Goal: Task Accomplishment & Management: Use online tool/utility

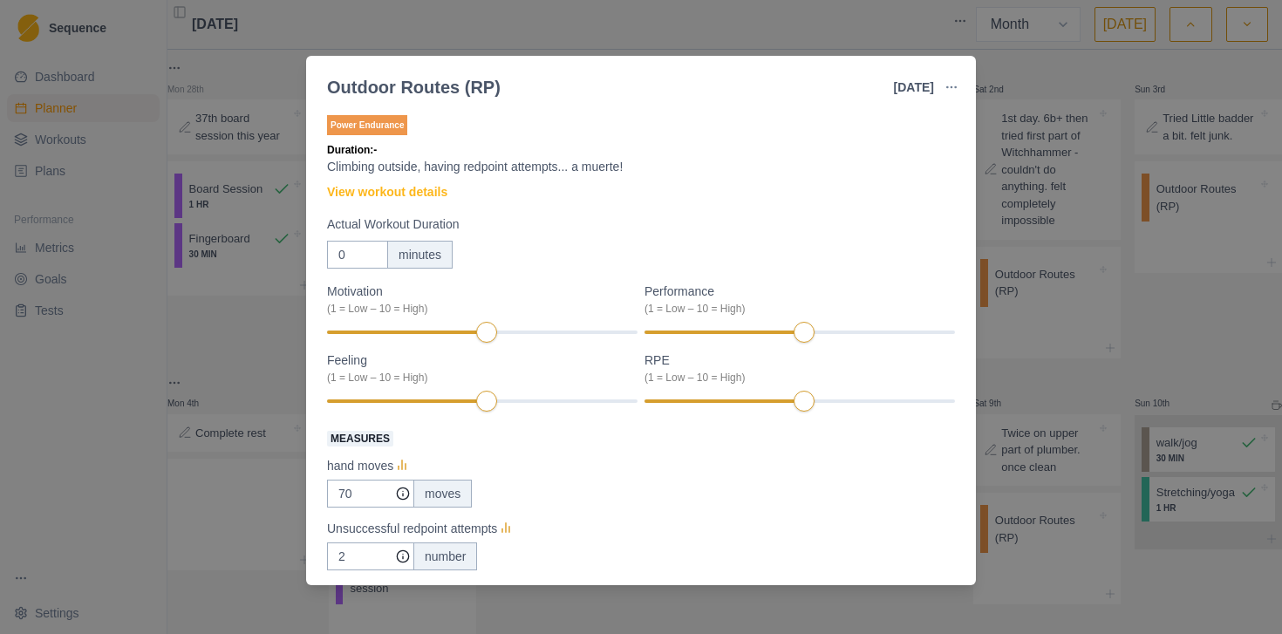
select select "month"
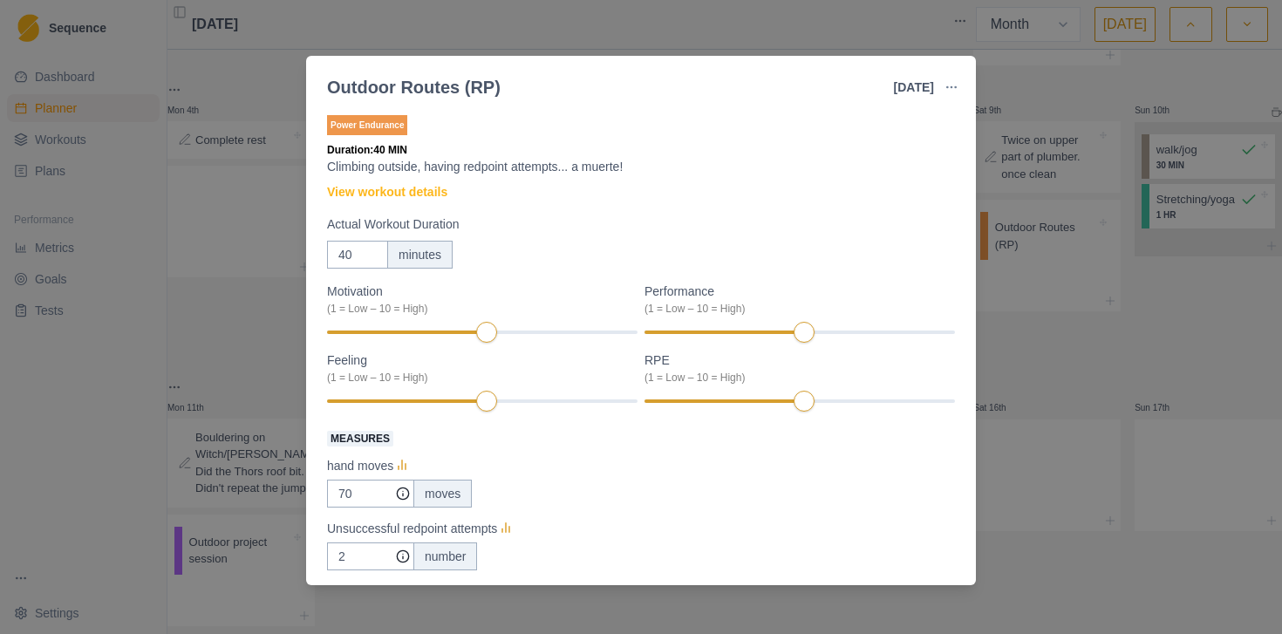
type input "4"
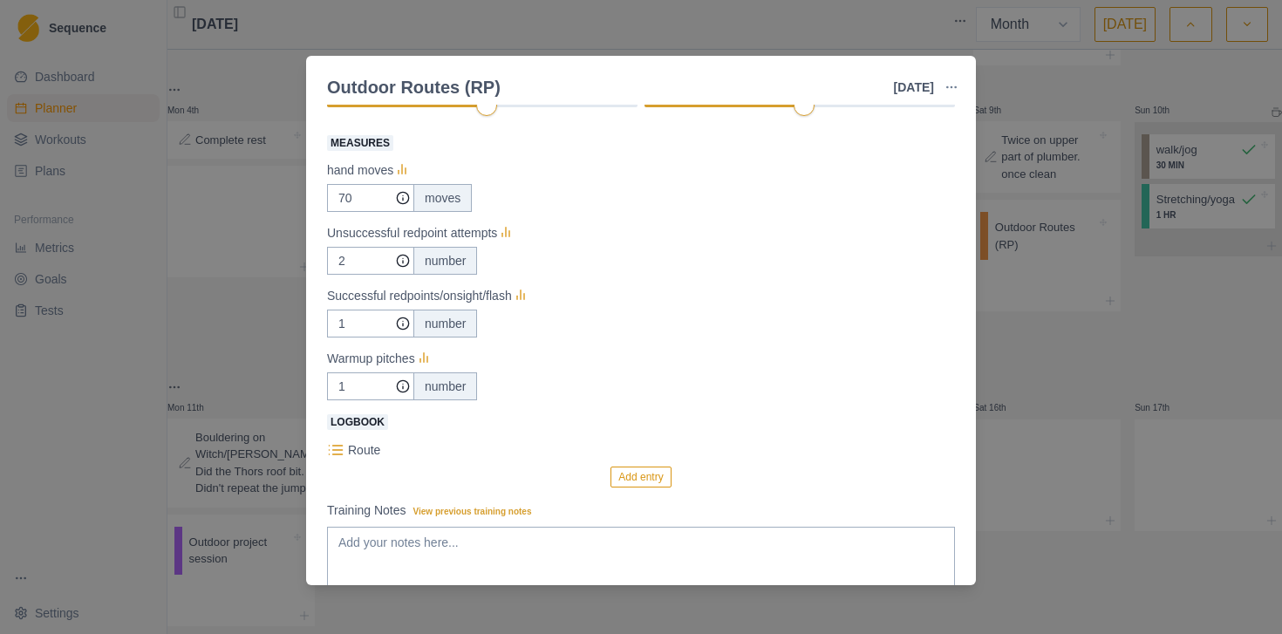
scroll to position [307, 0]
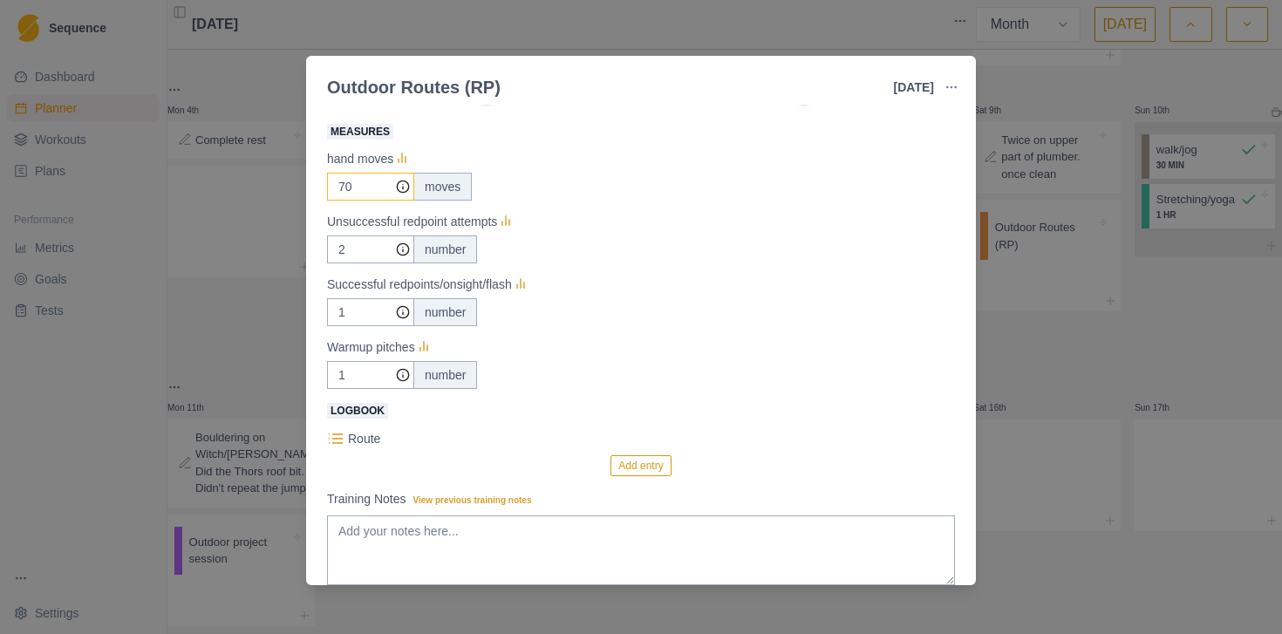
type input "50"
click at [369, 187] on input "70" at bounding box center [370, 187] width 87 height 28
type input "150"
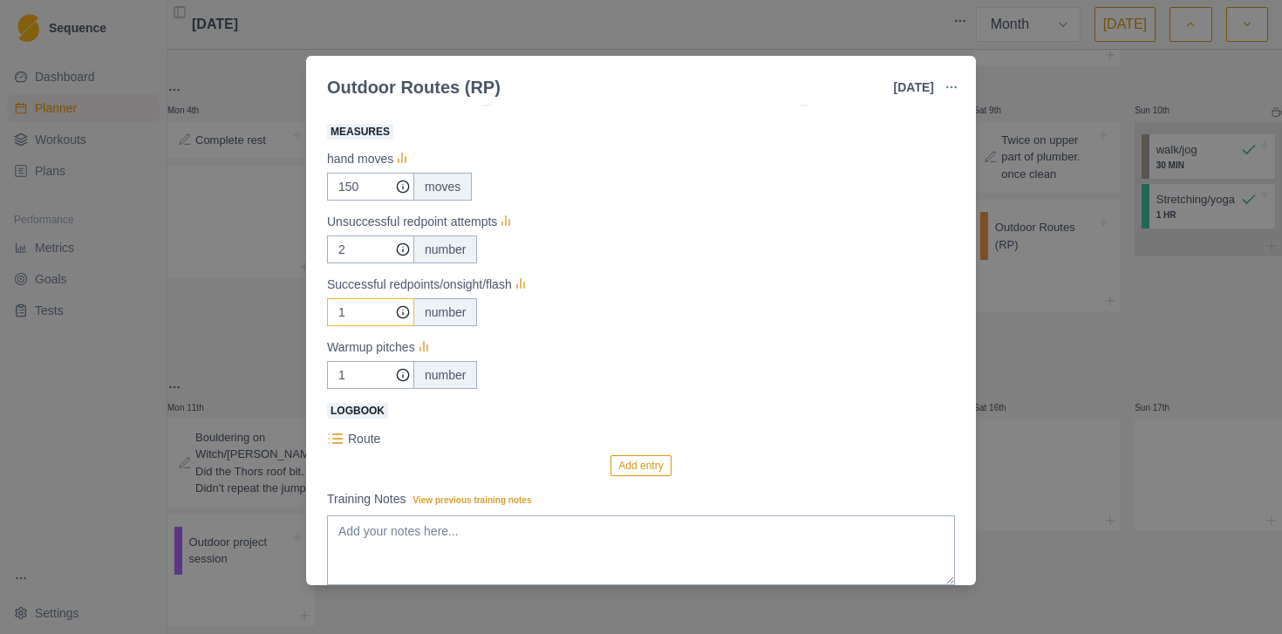
click at [354, 201] on input "1" at bounding box center [370, 187] width 87 height 28
click at [359, 201] on input "2" at bounding box center [370, 187] width 87 height 28
type input "1"
click at [365, 201] on input "1" at bounding box center [370, 187] width 87 height 28
click at [504, 543] on textarea "Training Notes View previous training notes" at bounding box center [641, 551] width 628 height 70
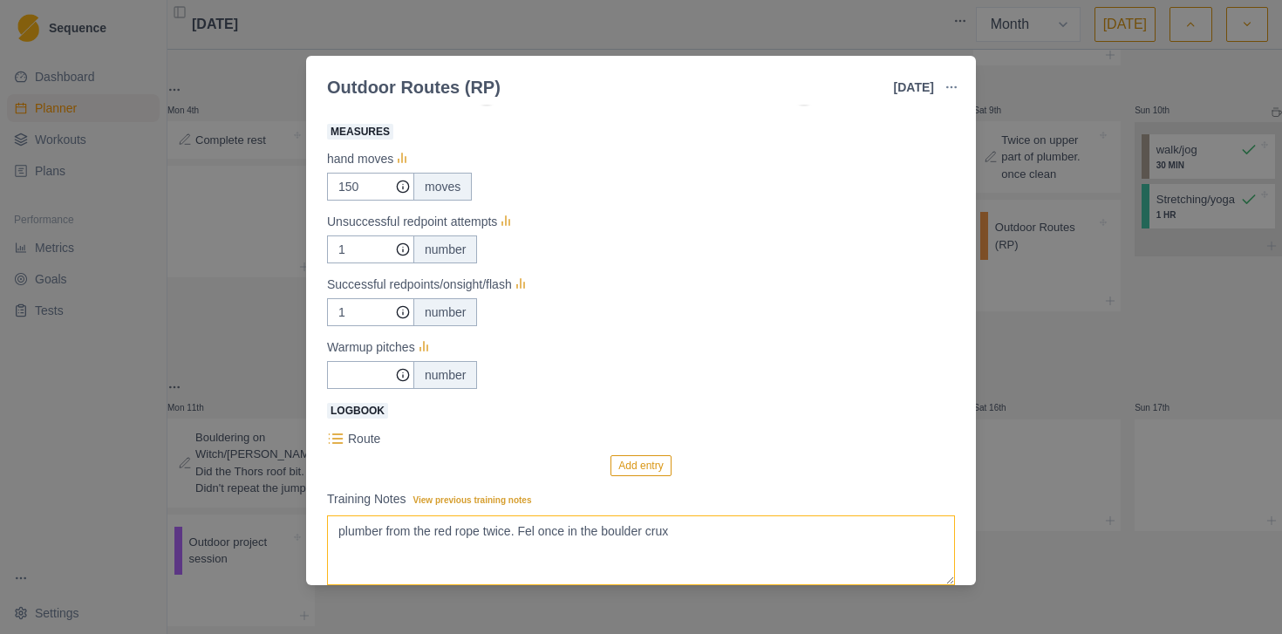
click at [543, 533] on textarea "plumber from the red rope twice. Fel once in the boulder crux" at bounding box center [641, 551] width 628 height 70
click at [808, 545] on textarea "plumber from the red rope twice. Fell once in the boulder crux" at bounding box center [641, 551] width 628 height 70
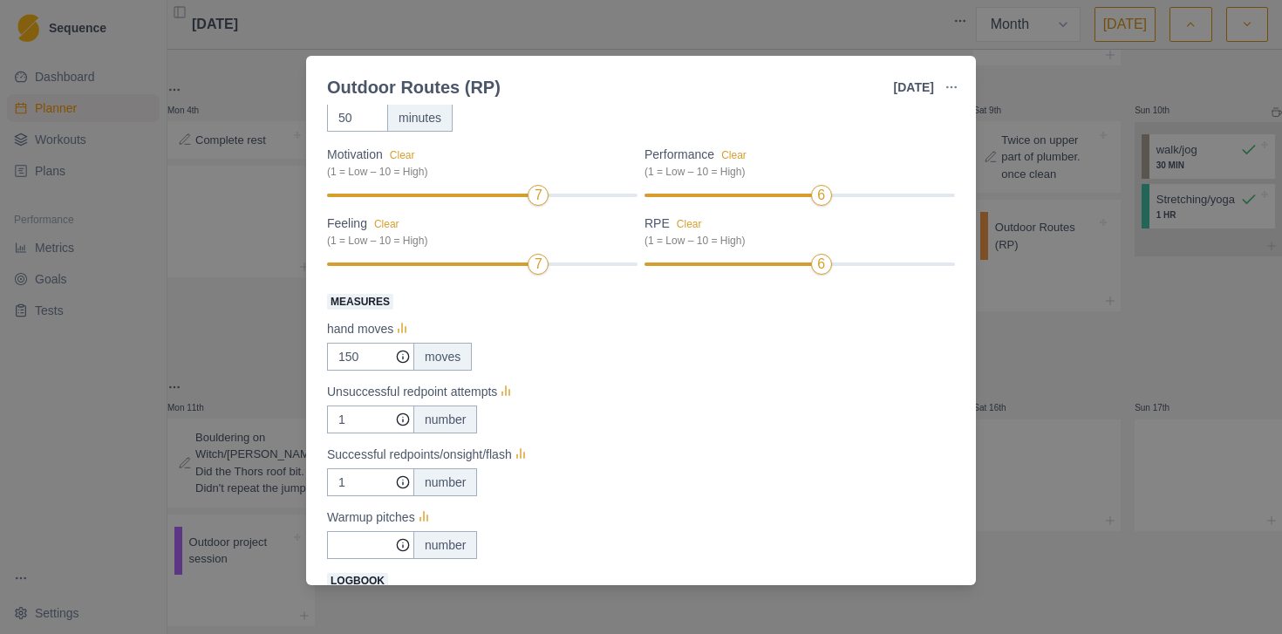
scroll to position [420, 0]
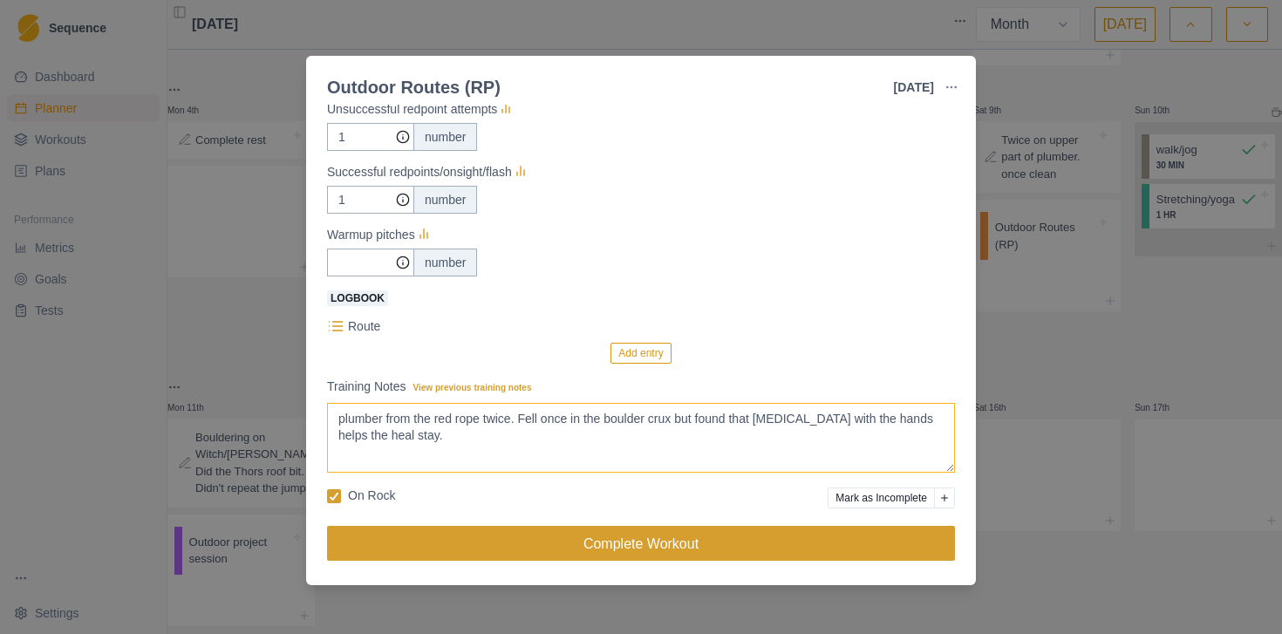
type textarea "plumber from the red rope twice. Fell once in the boulder crux but found that […"
click at [624, 536] on button "Complete Workout" at bounding box center [641, 543] width 628 height 35
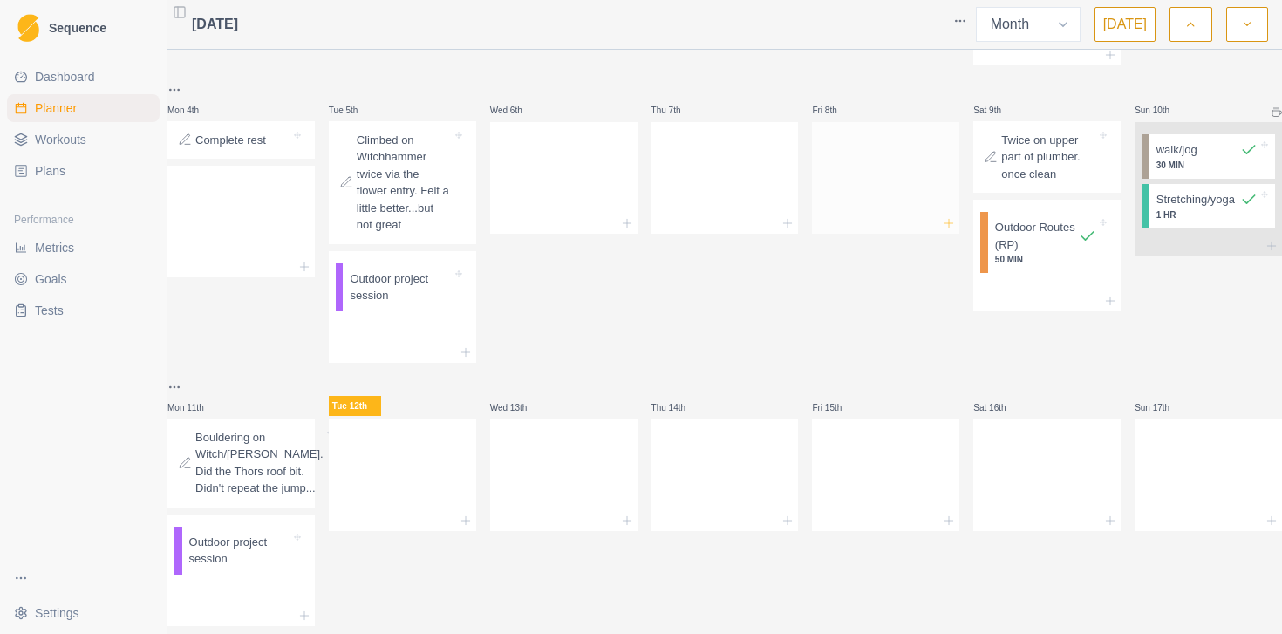
click at [946, 230] on icon at bounding box center [949, 223] width 14 height 14
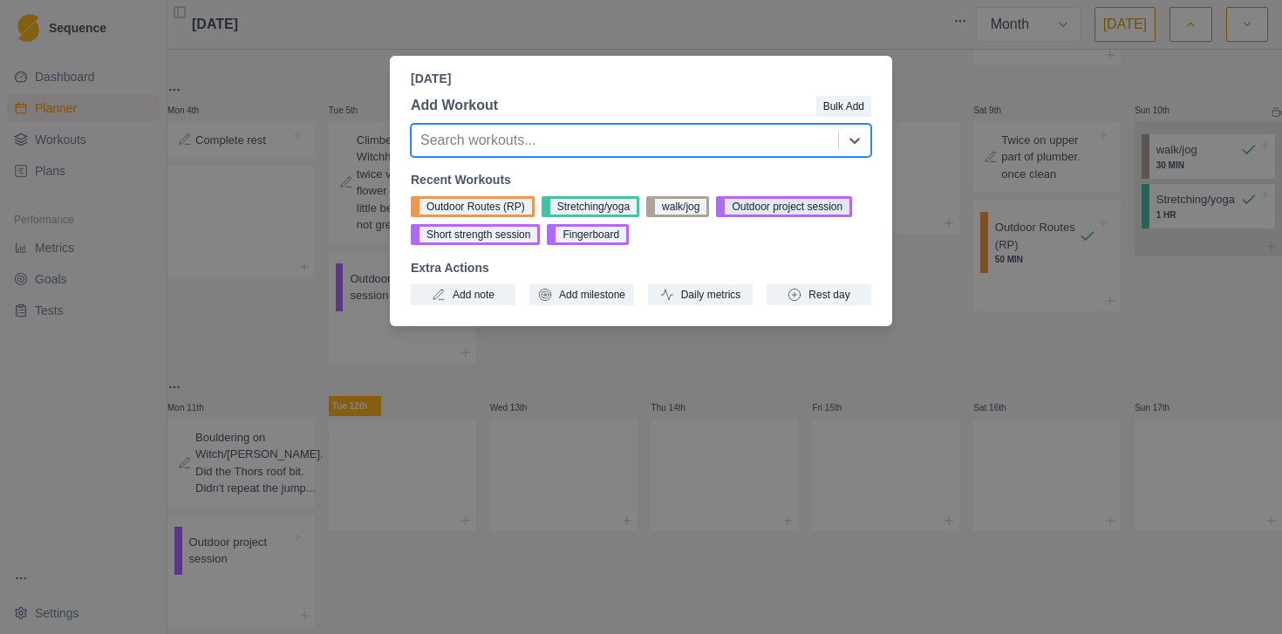
click at [790, 203] on button "Outdoor project session" at bounding box center [784, 206] width 136 height 21
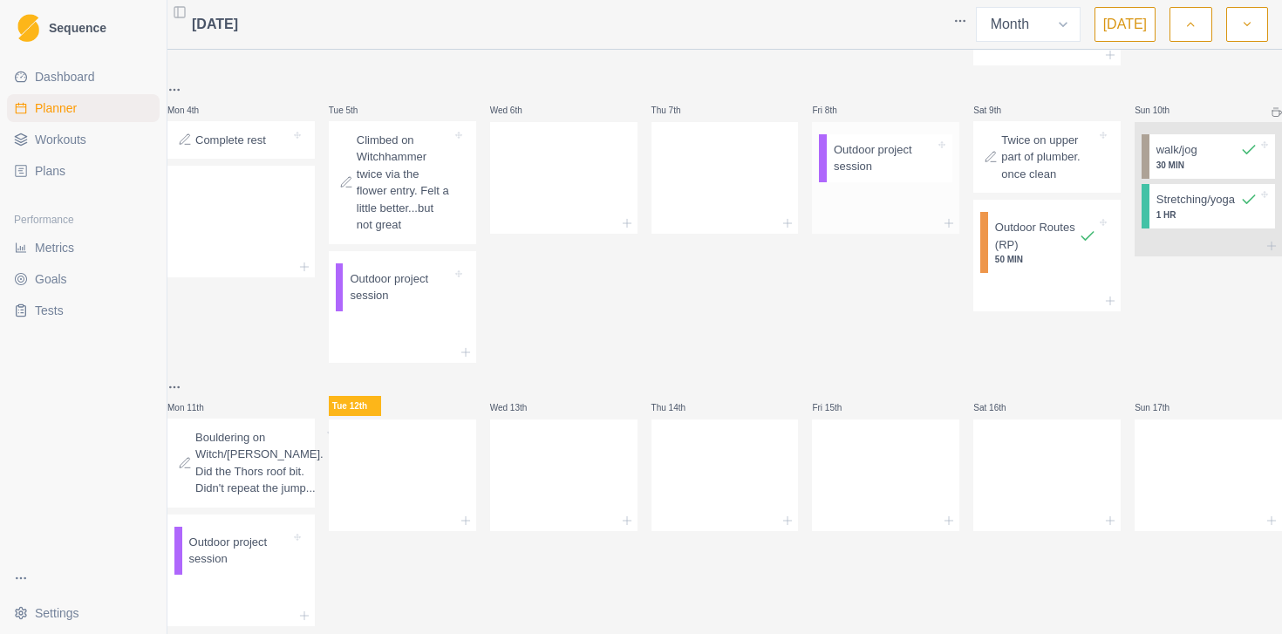
click at [950, 234] on div at bounding box center [885, 223] width 147 height 21
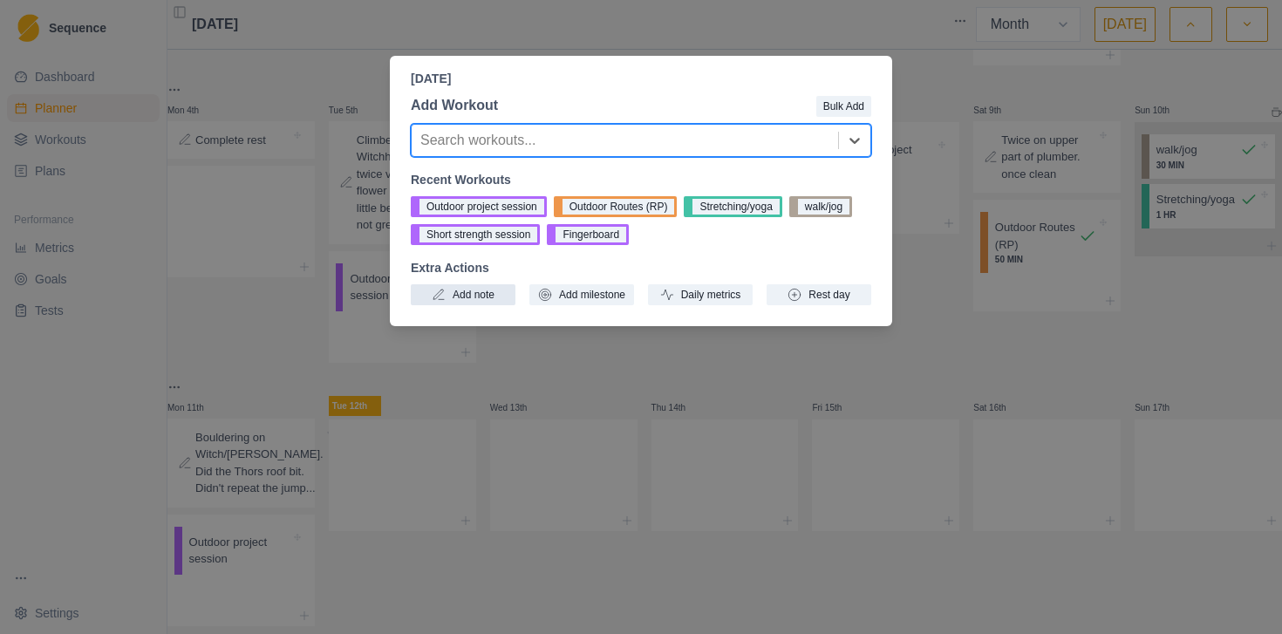
click at [481, 304] on button "Add note" at bounding box center [463, 294] width 105 height 21
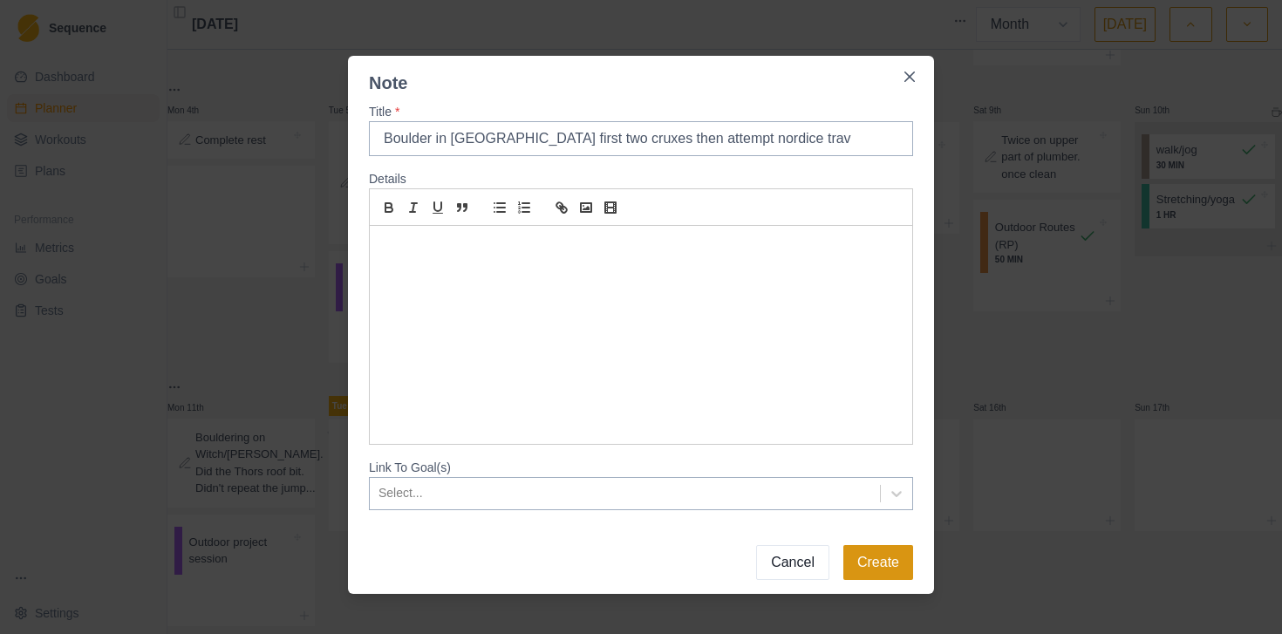
type input "Boulder in [GEOGRAPHIC_DATA] first two cruxes then attempt nordice trav"
click at [901, 564] on button "Create" at bounding box center [879, 562] width 70 height 35
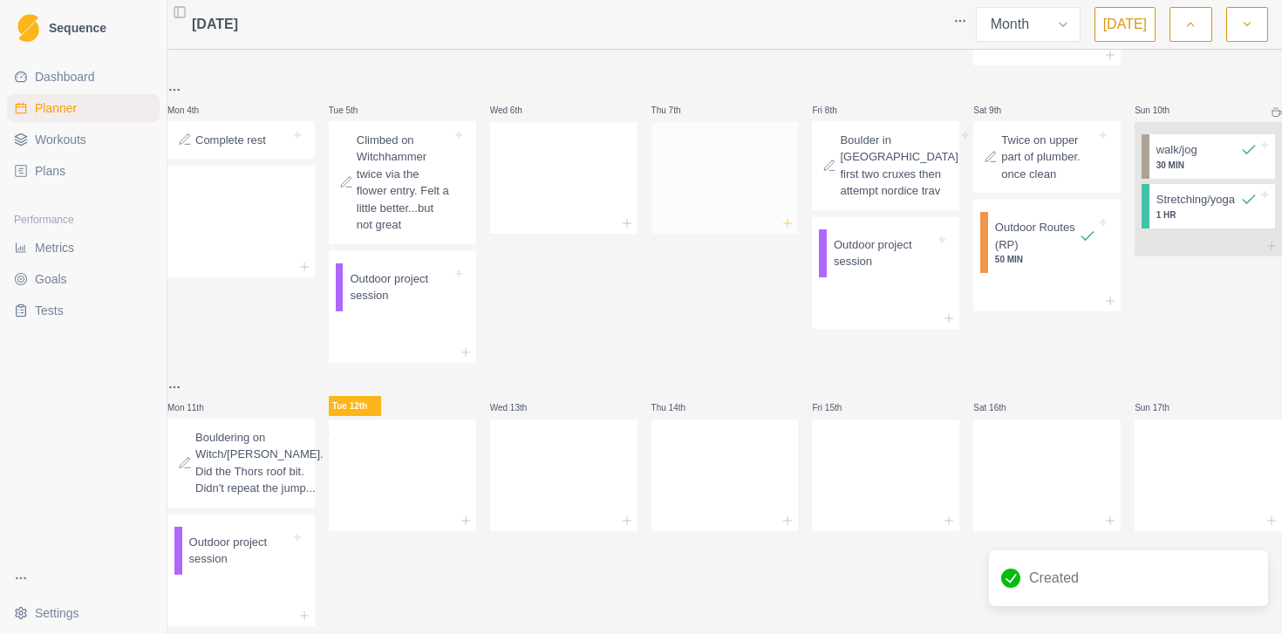
click at [786, 230] on icon at bounding box center [788, 223] width 14 height 14
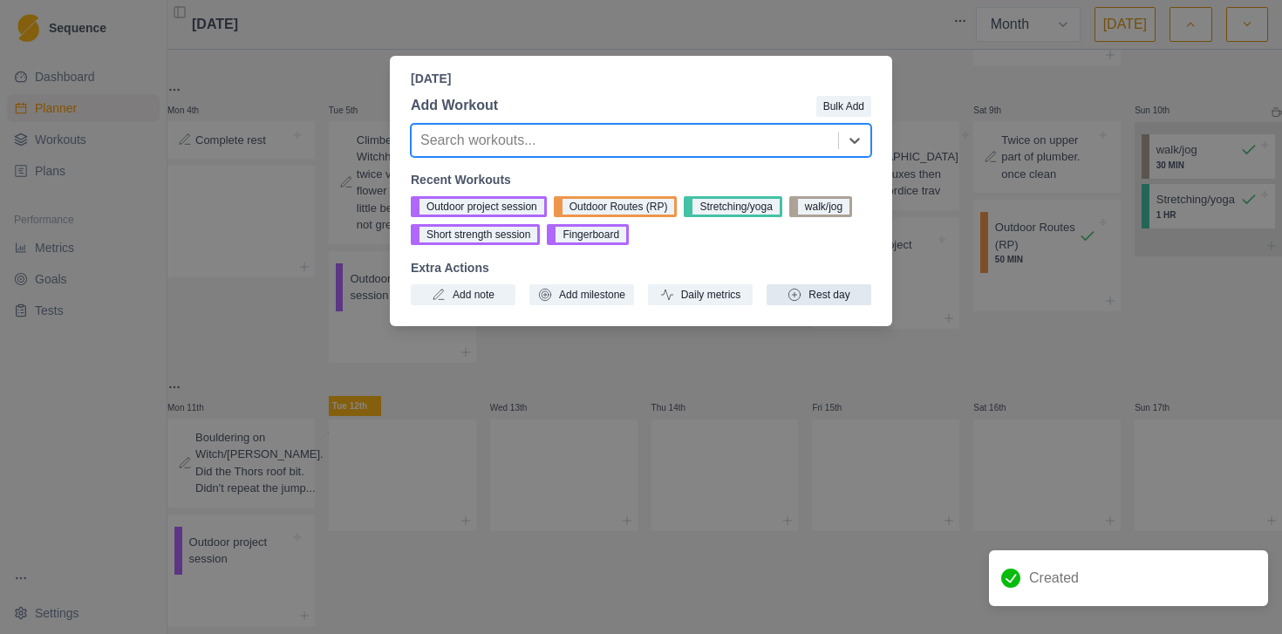
click at [821, 297] on button "Rest day" at bounding box center [819, 294] width 105 height 21
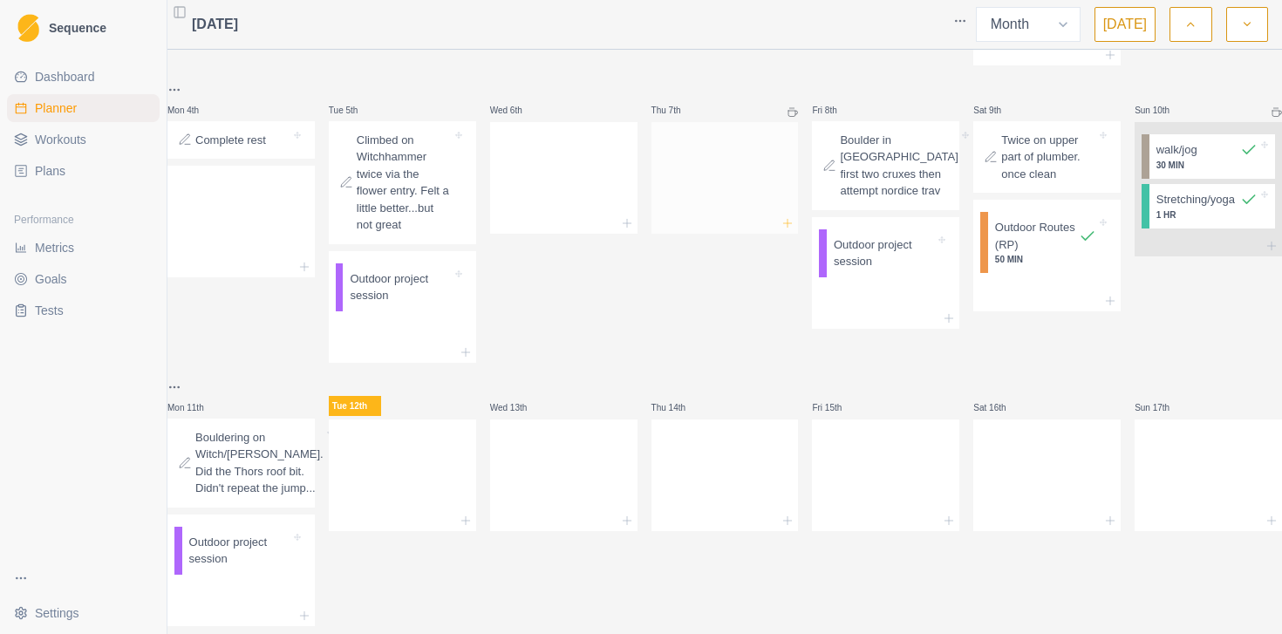
click at [788, 230] on icon at bounding box center [788, 223] width 14 height 14
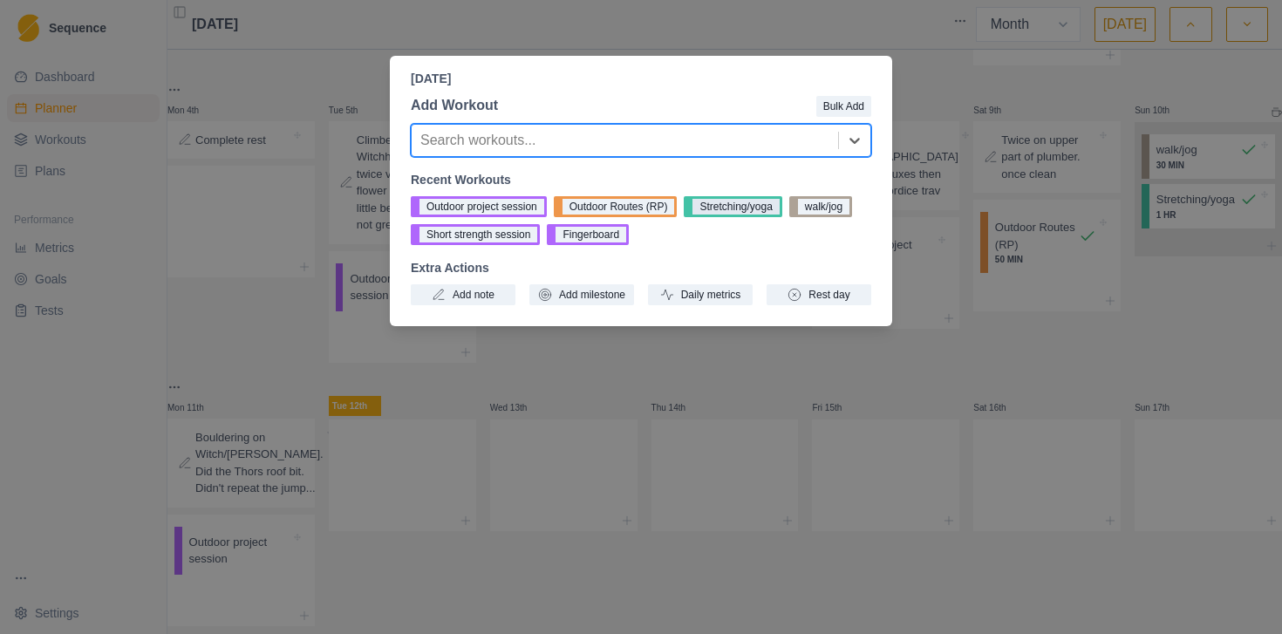
click at [723, 211] on button "Stretching/yoga" at bounding box center [733, 206] width 98 height 21
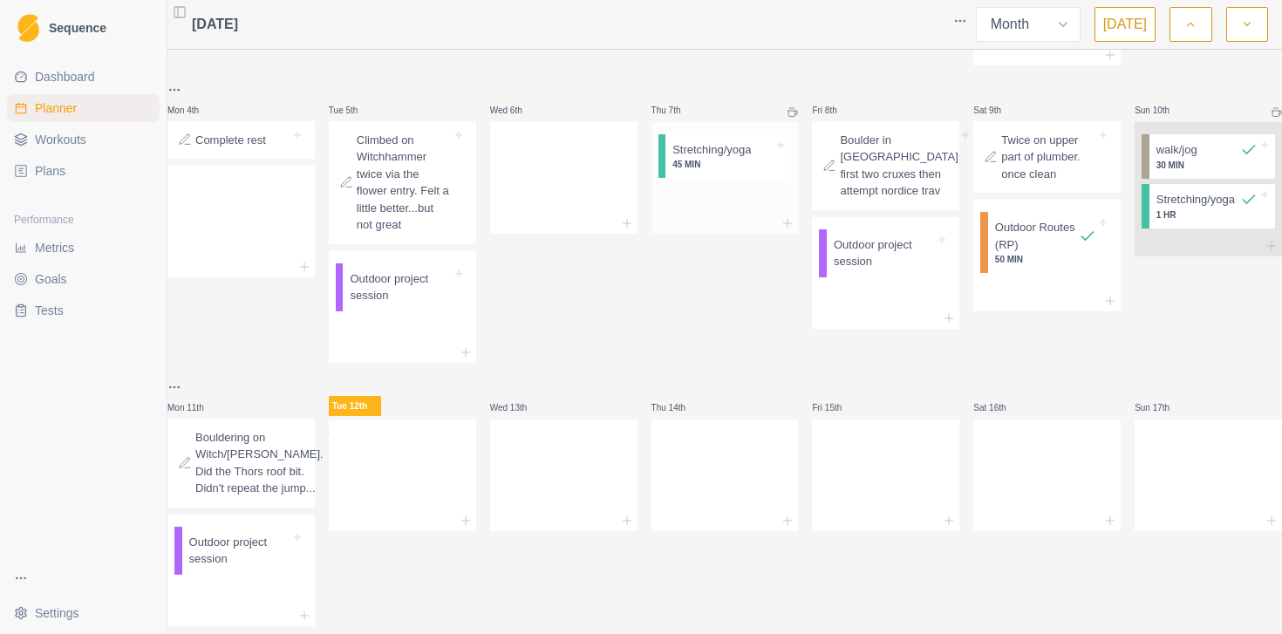
click at [719, 171] on p "45 MIN" at bounding box center [723, 164] width 101 height 13
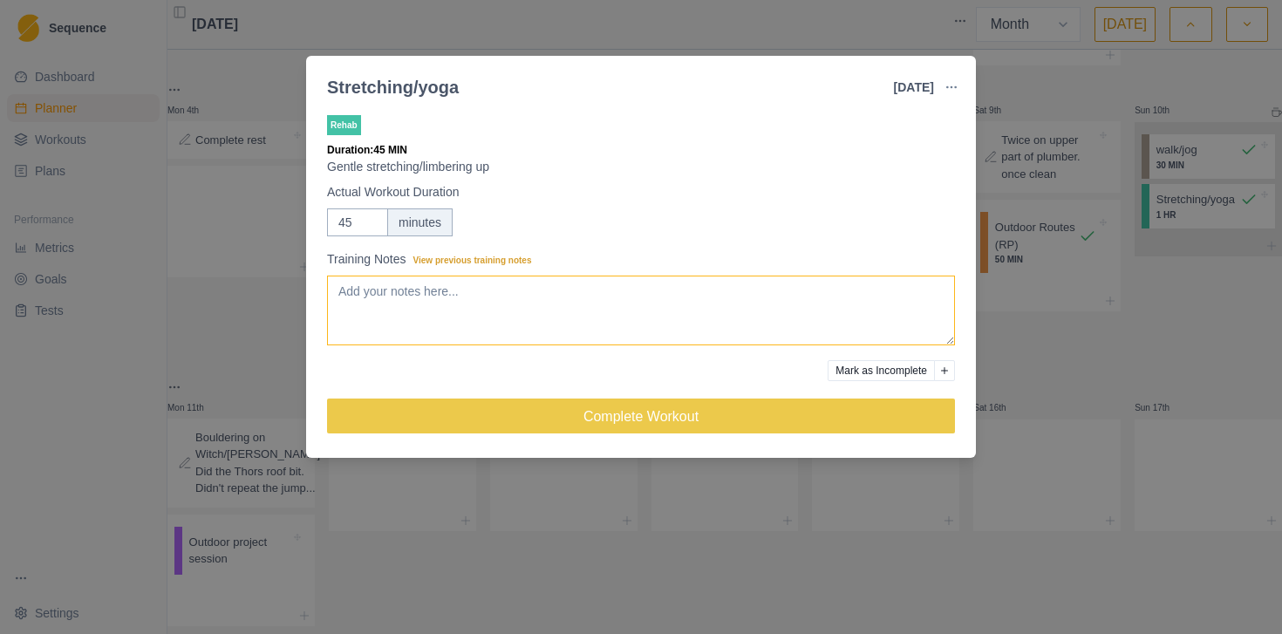
click at [607, 293] on textarea "Training Notes View previous training notes" at bounding box center [641, 311] width 628 height 70
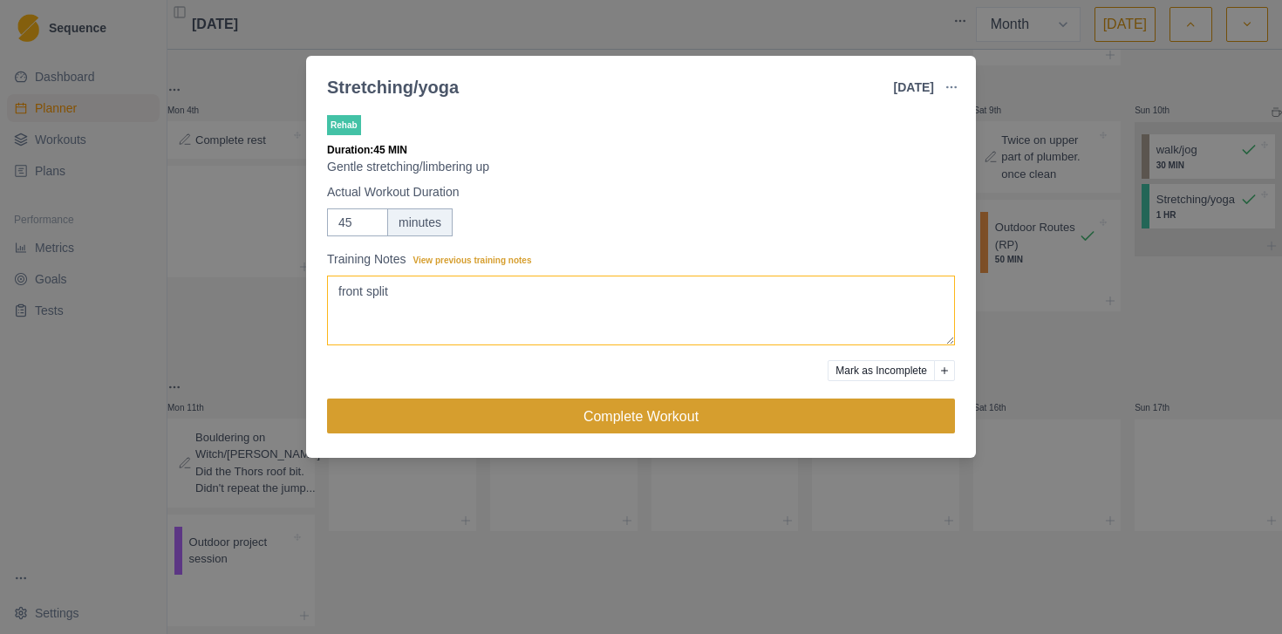
type textarea "front split"
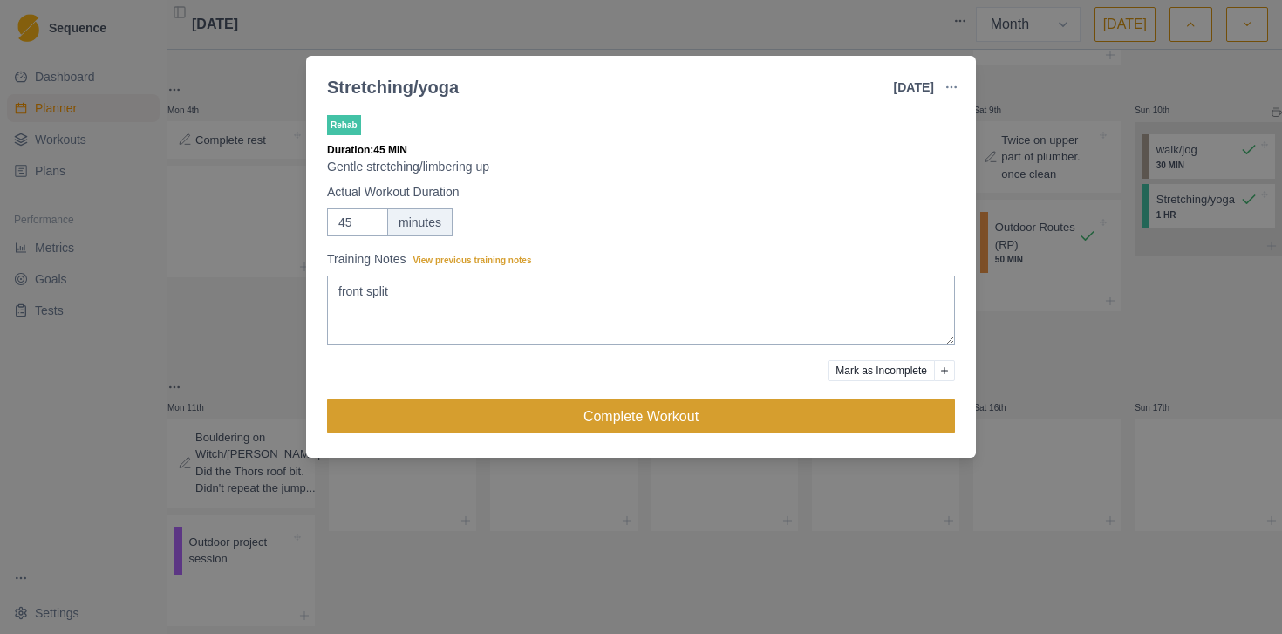
click at [634, 407] on button "Complete Workout" at bounding box center [641, 416] width 628 height 35
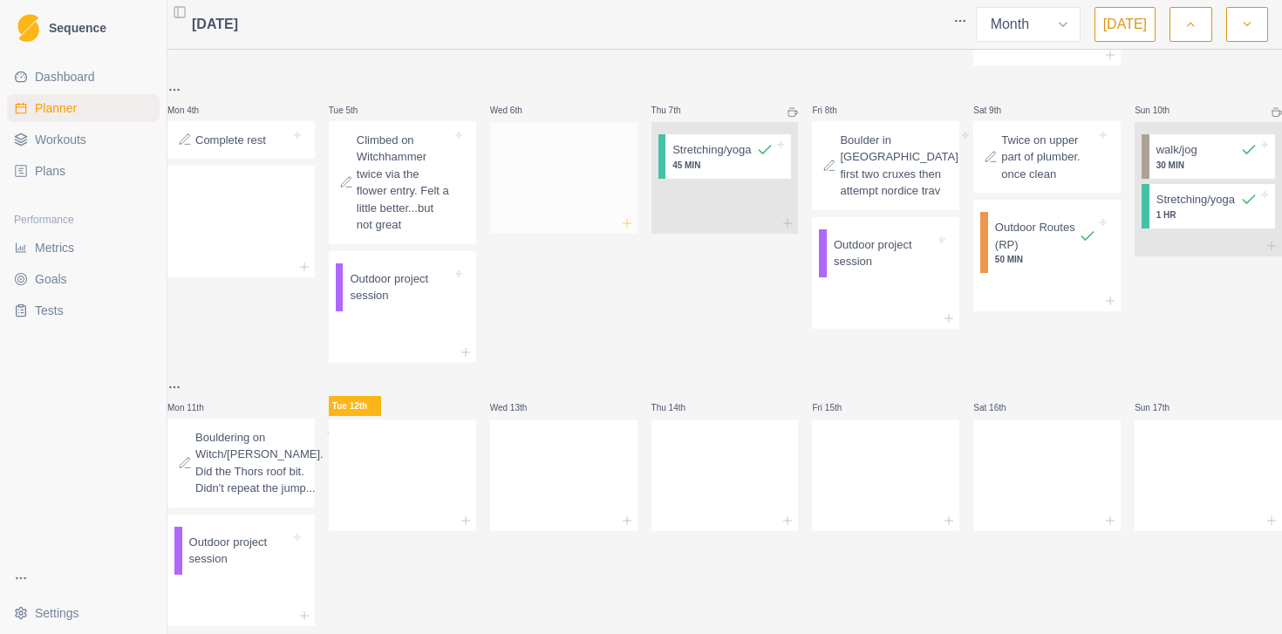
click at [632, 230] on icon at bounding box center [627, 223] width 14 height 14
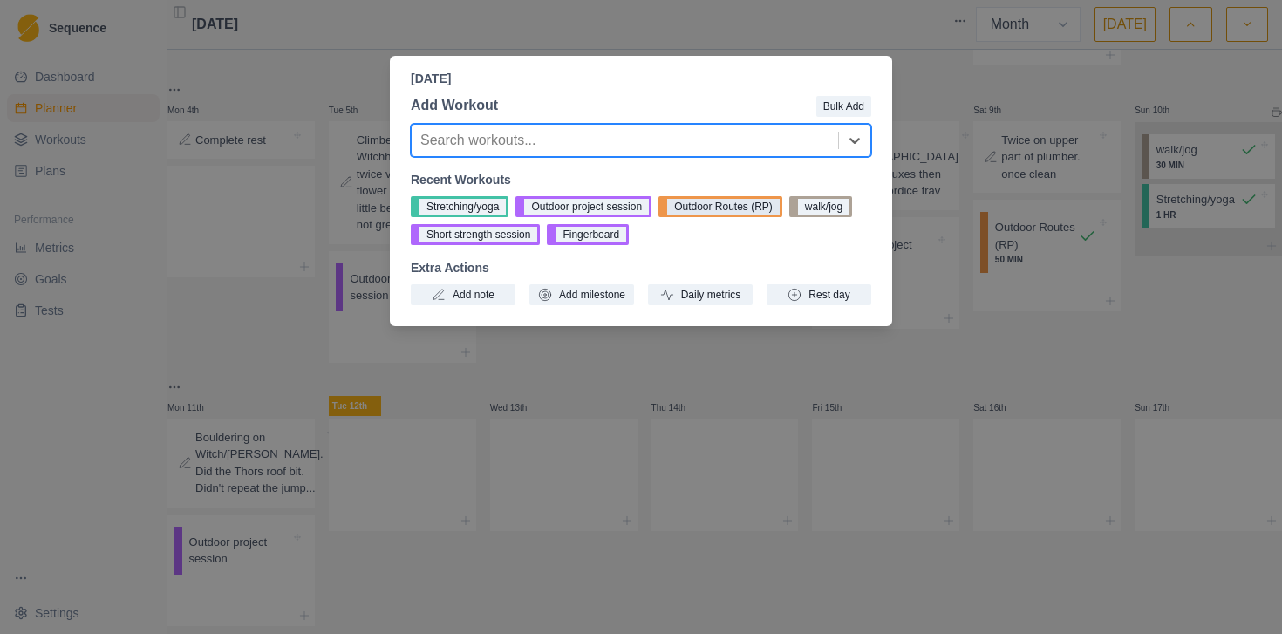
click at [725, 211] on button "Outdoor Routes (RP)" at bounding box center [721, 206] width 124 height 21
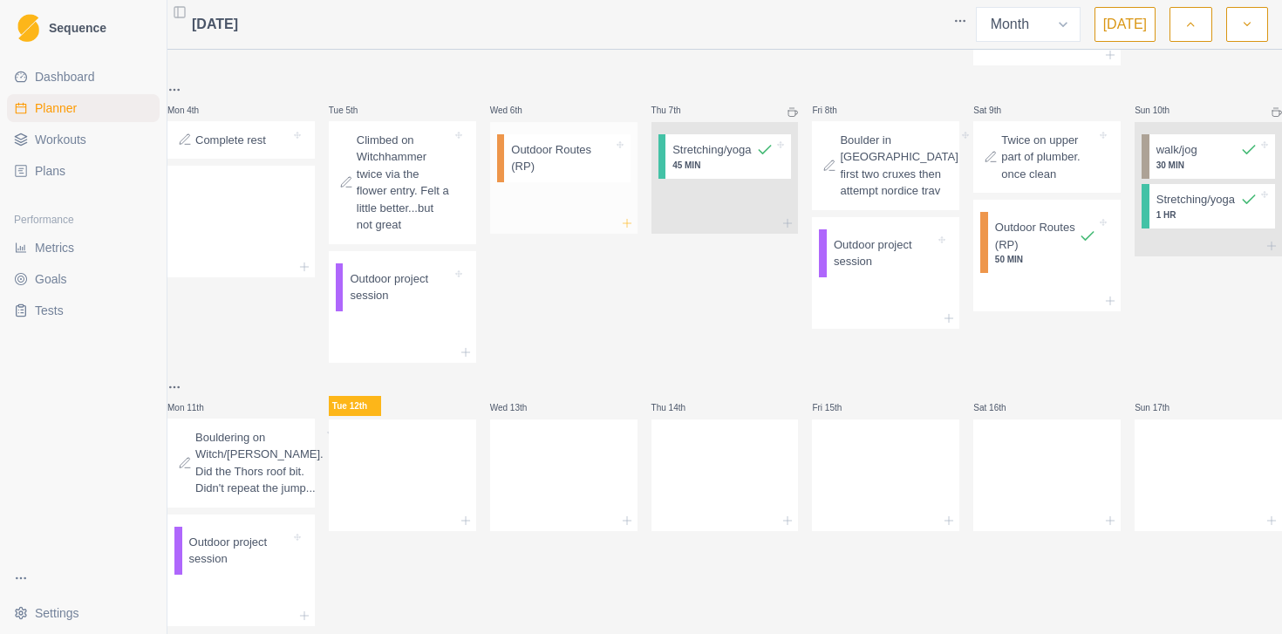
click at [631, 230] on icon at bounding box center [627, 223] width 14 height 14
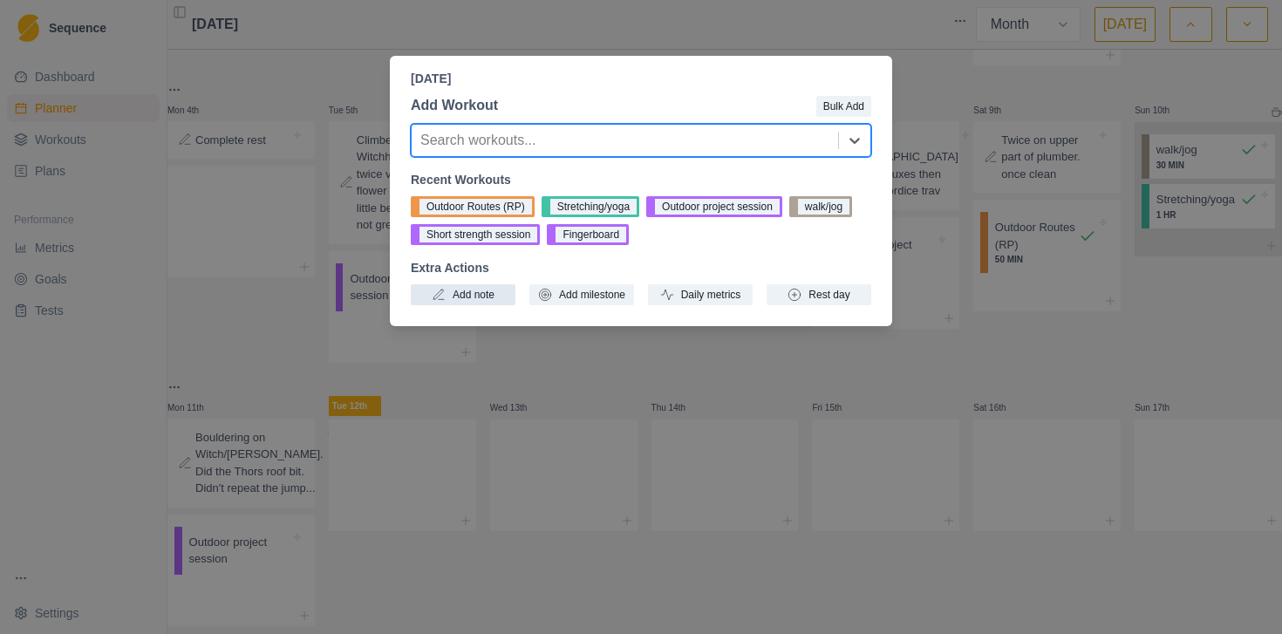
click at [497, 305] on button "Add note" at bounding box center [463, 294] width 105 height 21
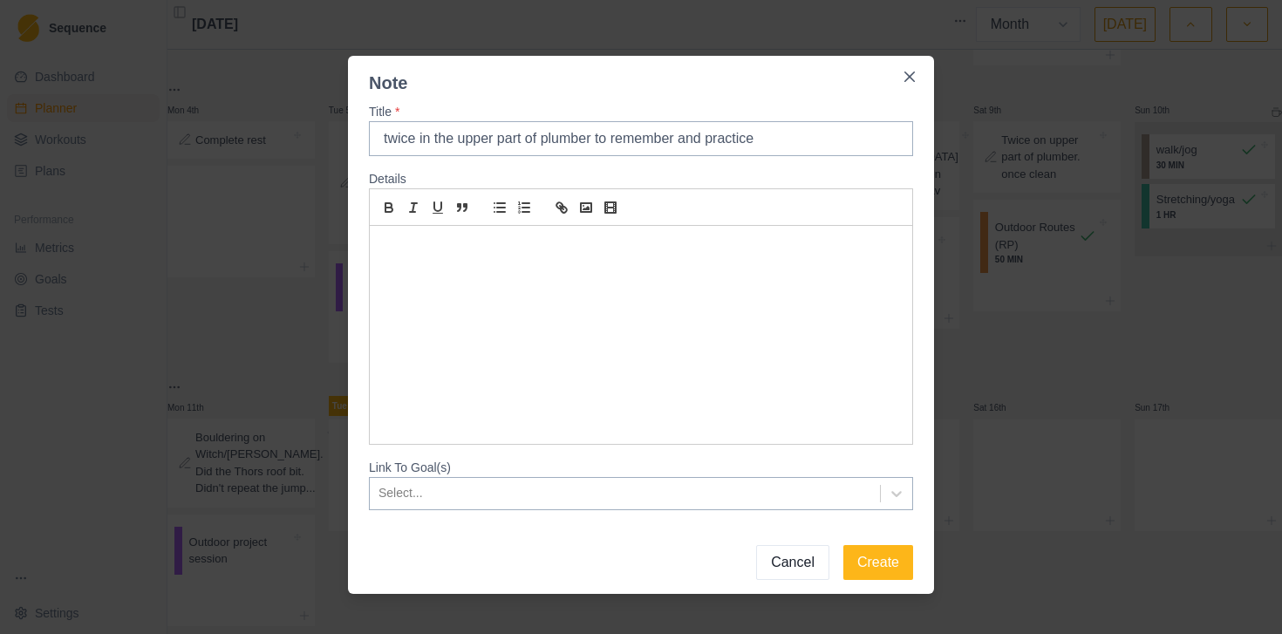
type input "twice in the upper part of plumber to remember and practice"
click at [844, 545] on button "Create" at bounding box center [879, 562] width 70 height 35
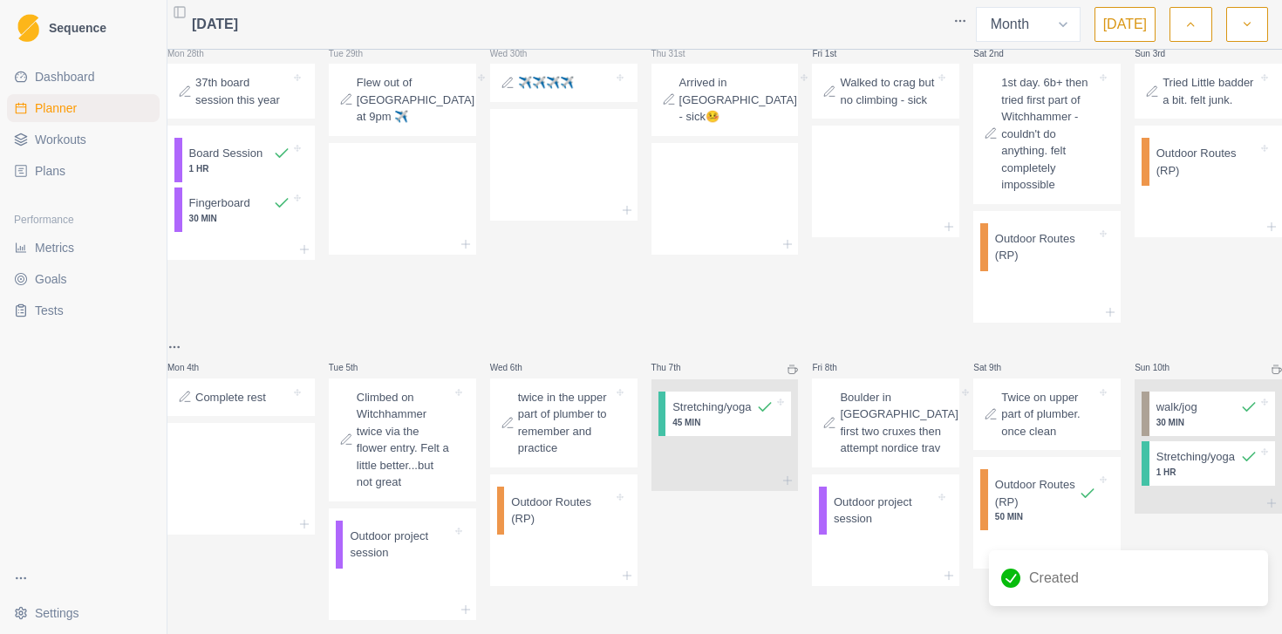
scroll to position [0, 0]
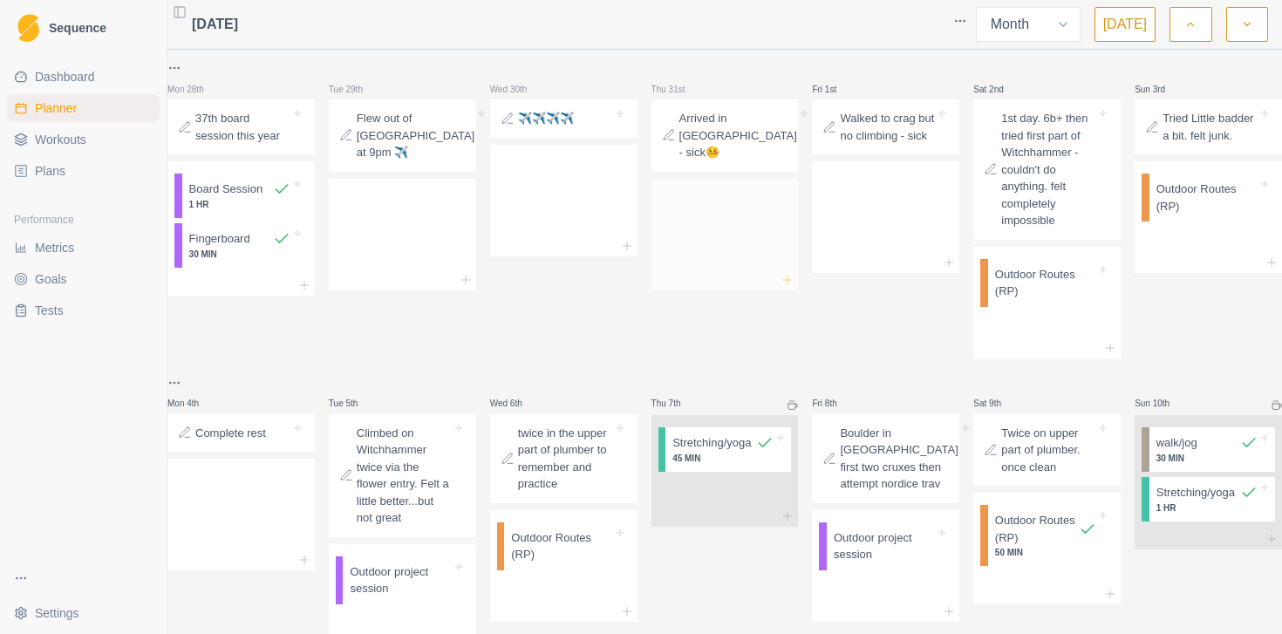
click at [788, 283] on line at bounding box center [788, 280] width 0 height 8
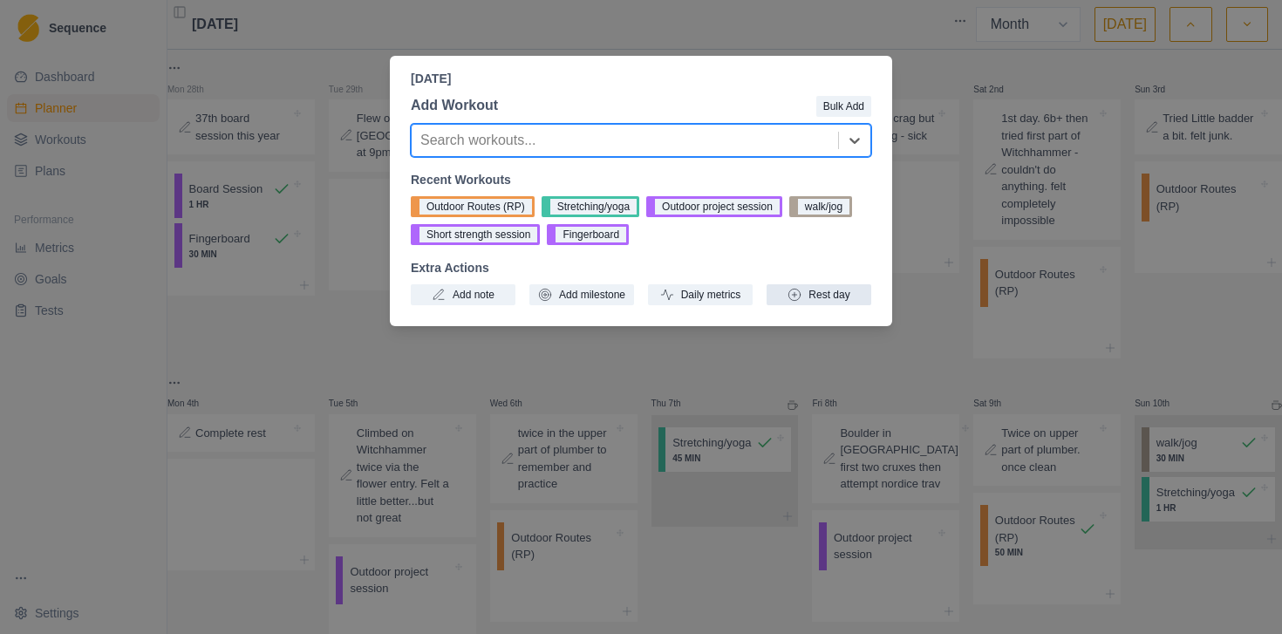
click at [815, 301] on button "Rest day" at bounding box center [819, 294] width 105 height 21
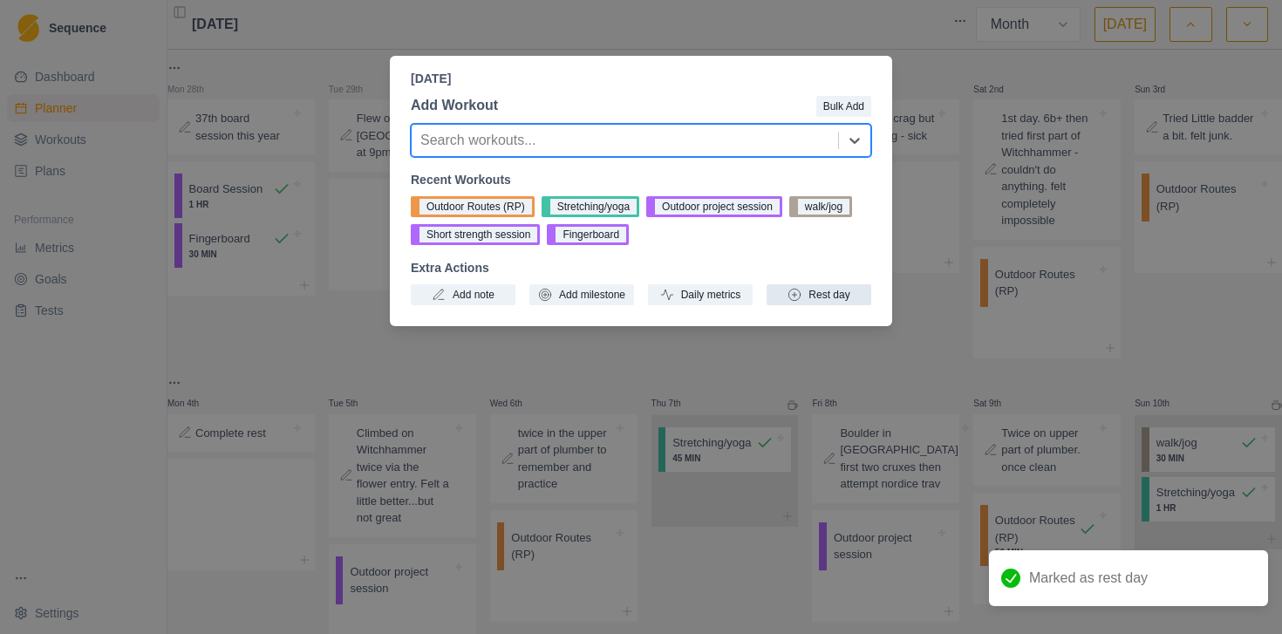
click at [844, 297] on button "Rest day" at bounding box center [819, 294] width 105 height 21
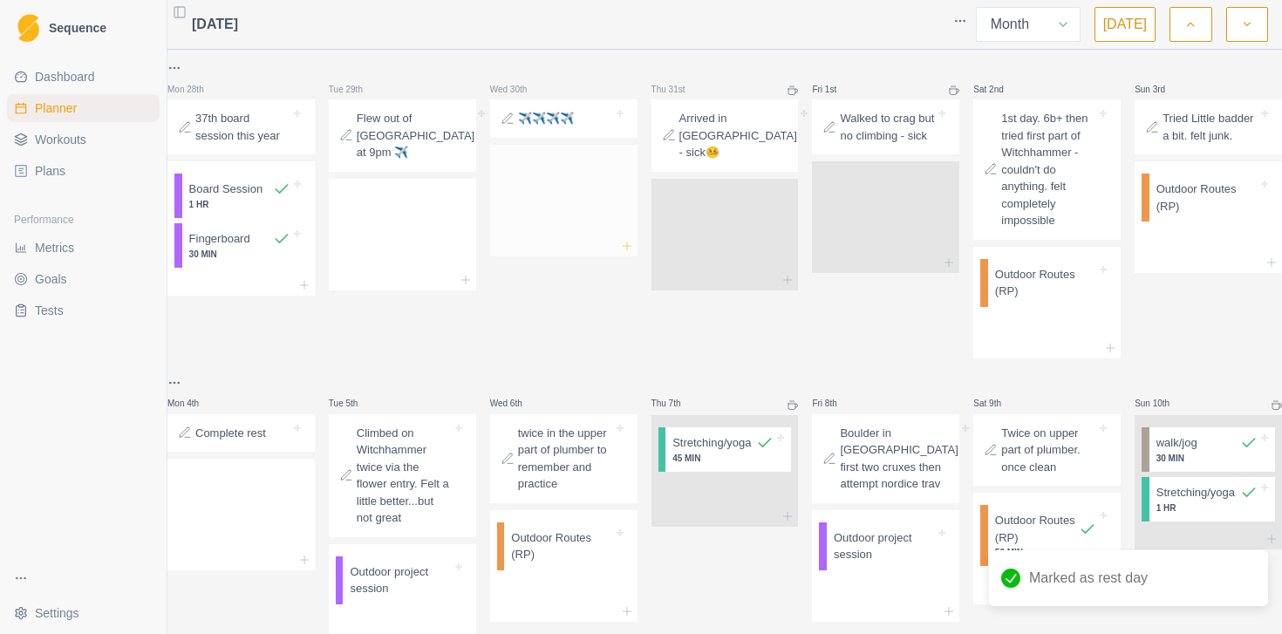
click at [630, 249] on icon at bounding box center [627, 246] width 14 height 14
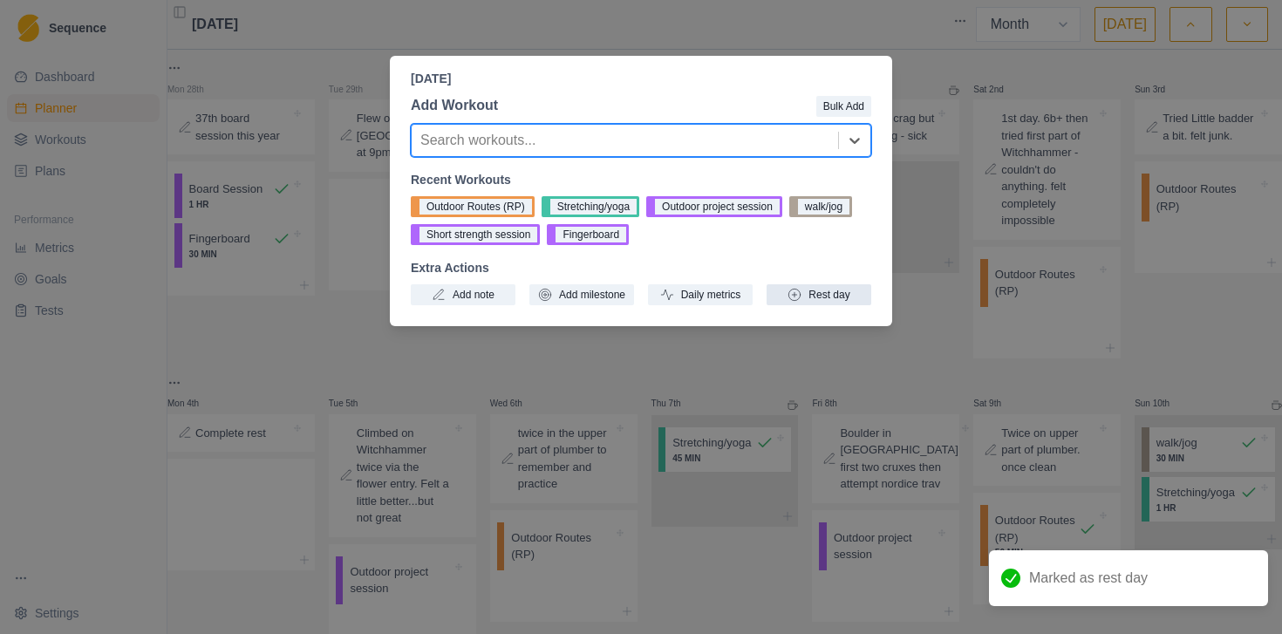
click at [809, 289] on button "Rest day" at bounding box center [819, 294] width 105 height 21
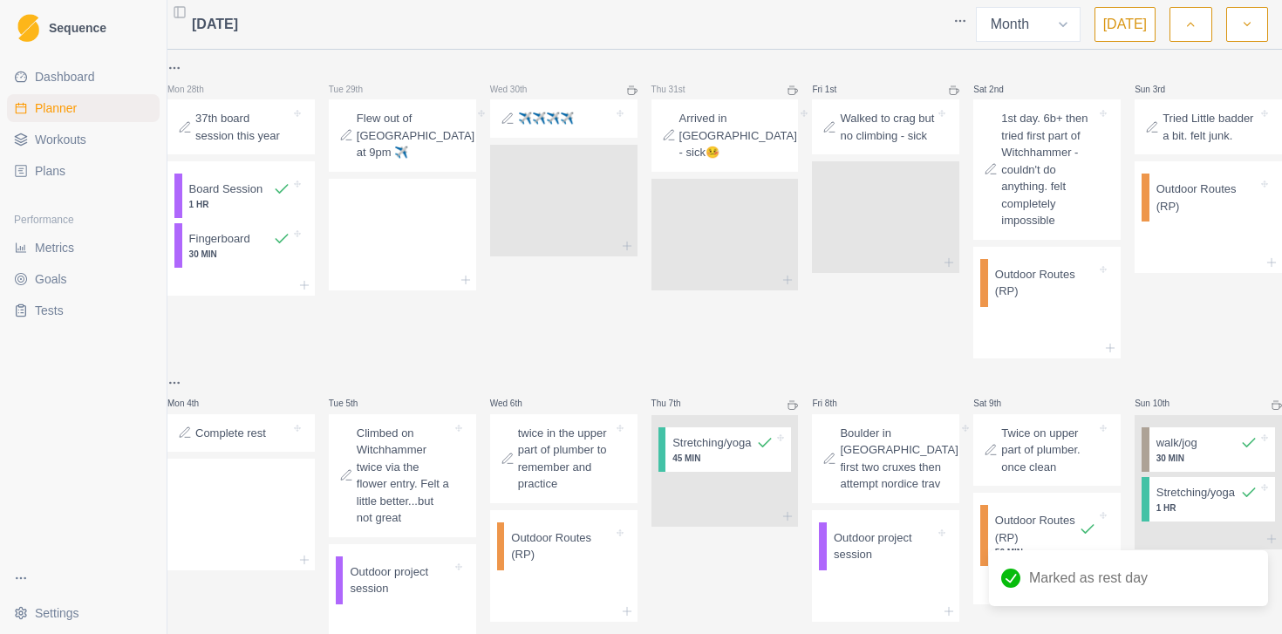
click at [466, 276] on icon at bounding box center [466, 280] width 14 height 14
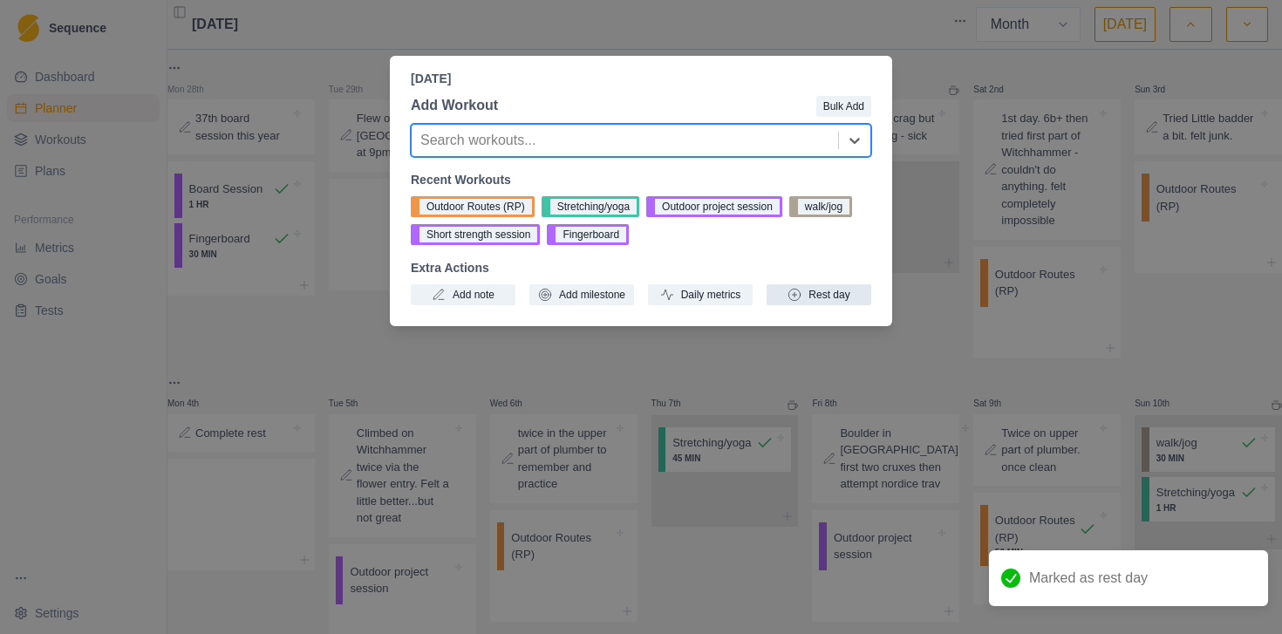
click at [821, 291] on button "Rest day" at bounding box center [819, 294] width 105 height 21
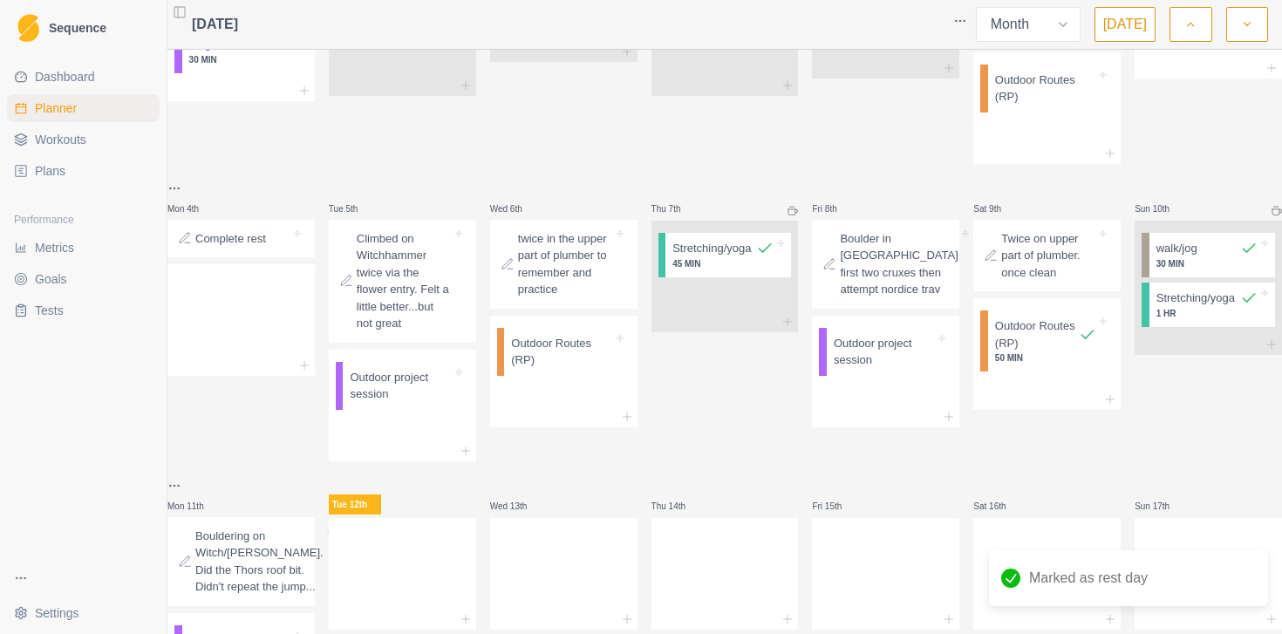
scroll to position [206, 0]
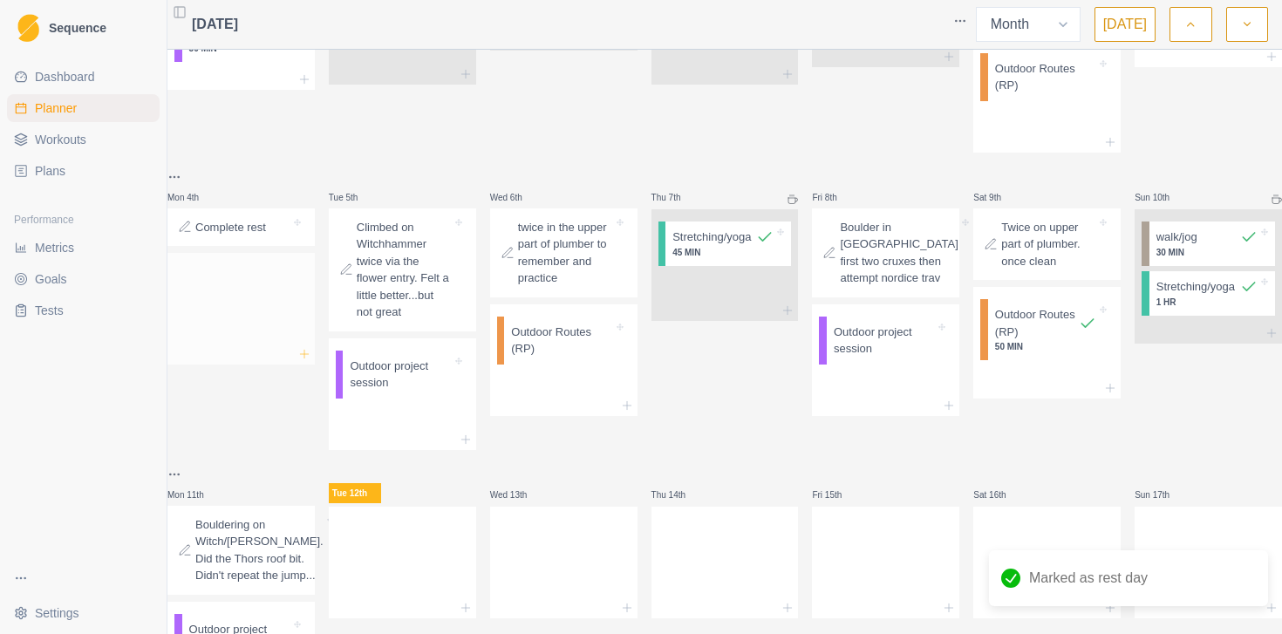
click at [311, 361] on icon at bounding box center [304, 354] width 14 height 14
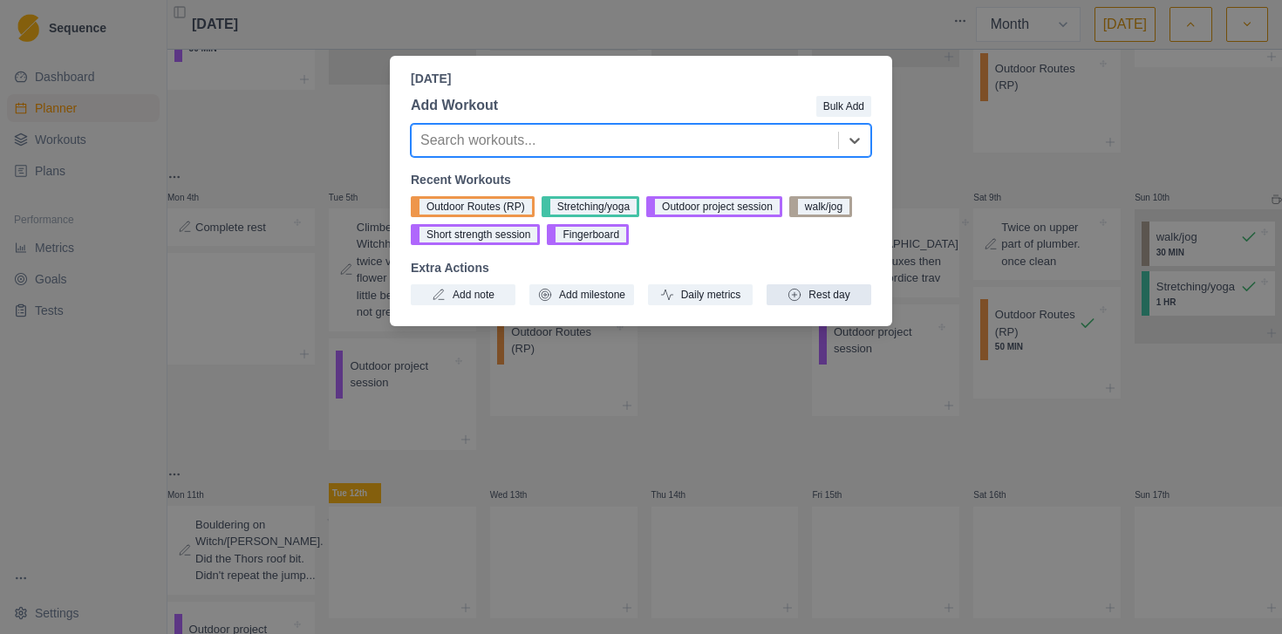
click at [828, 295] on button "Rest day" at bounding box center [819, 294] width 105 height 21
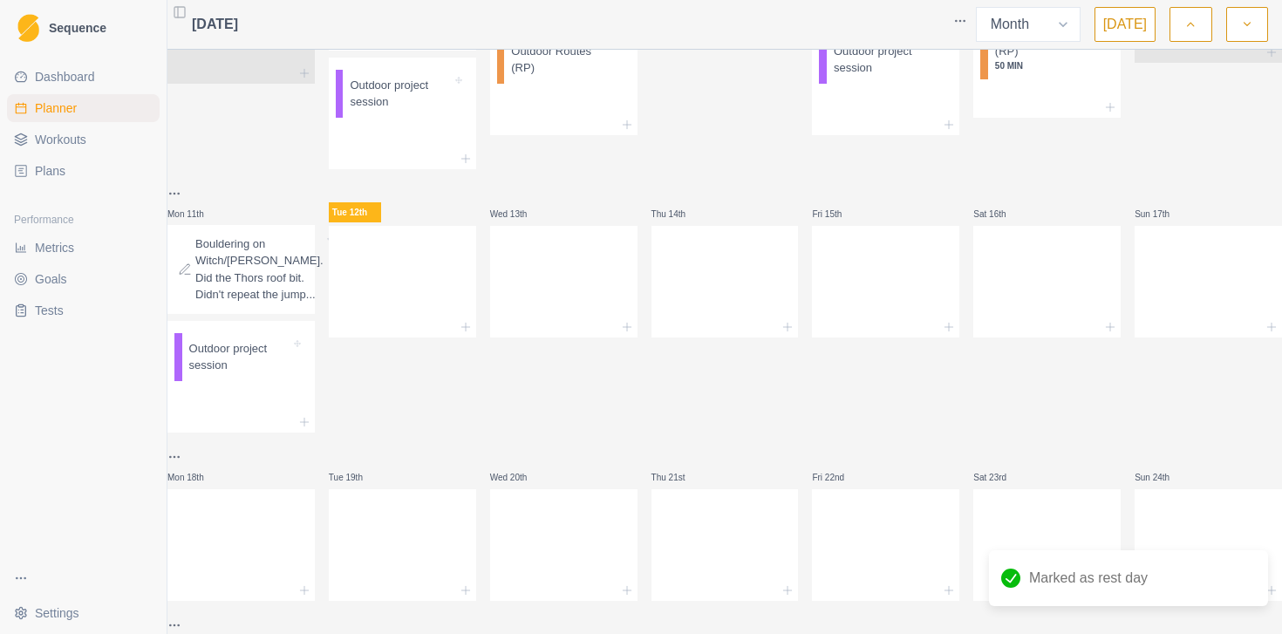
scroll to position [489, 0]
click at [632, 331] on icon at bounding box center [627, 325] width 14 height 14
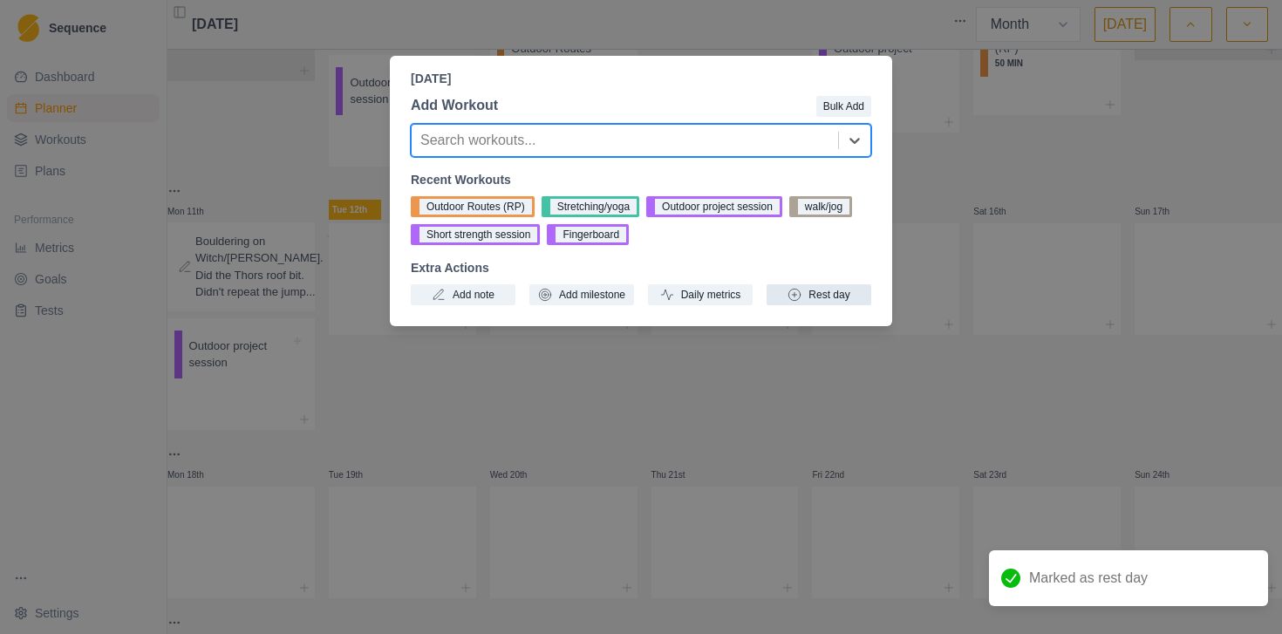
click at [837, 285] on button "Rest day" at bounding box center [819, 294] width 105 height 21
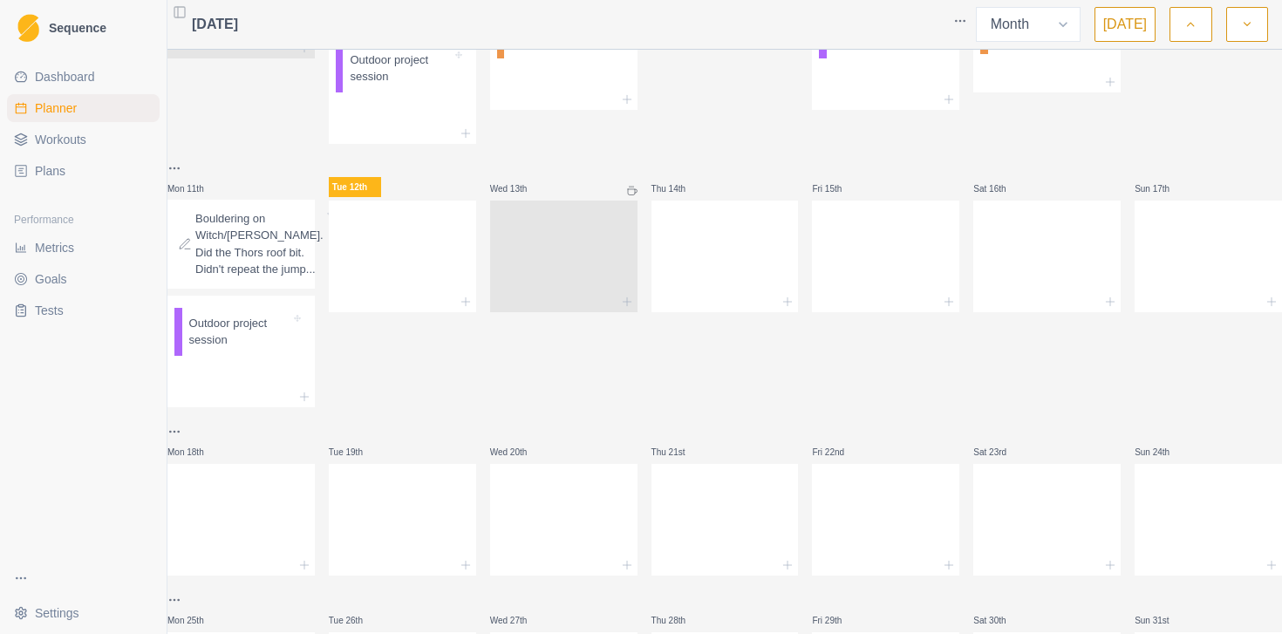
scroll to position [515, 0]
click at [251, 346] on p "Outdoor project session" at bounding box center [239, 329] width 101 height 34
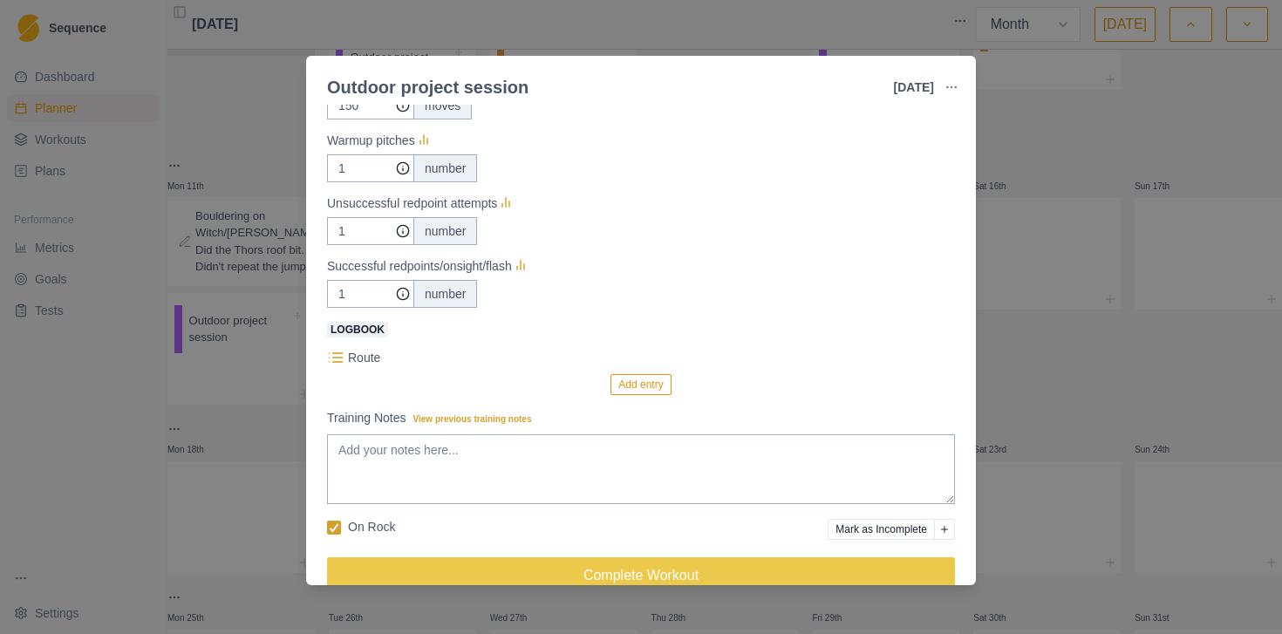
scroll to position [325, 0]
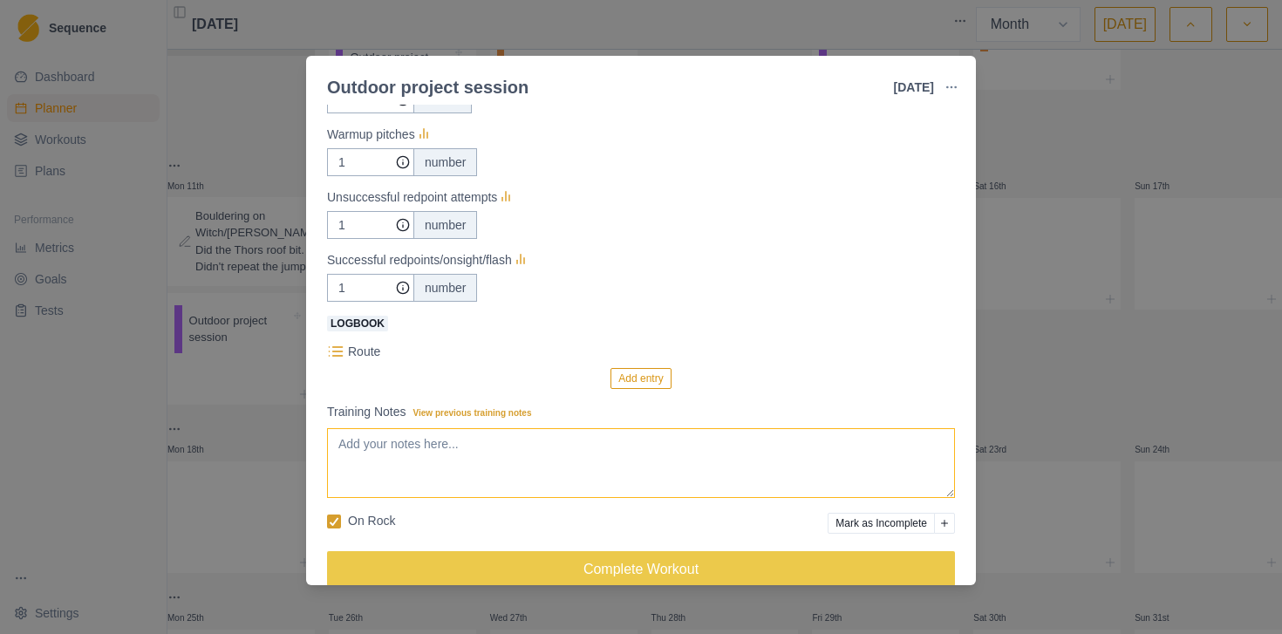
click at [566, 450] on textarea "Training Notes View previous training notes" at bounding box center [641, 463] width 628 height 70
click at [669, 438] on textarea "1 att both btm boulders and the thors roof 2" at bounding box center [641, 463] width 628 height 70
click at [574, 464] on textarea "1 att both btm boulders and the thors roof - couldn't repeat jump 2" at bounding box center [641, 463] width 628 height 70
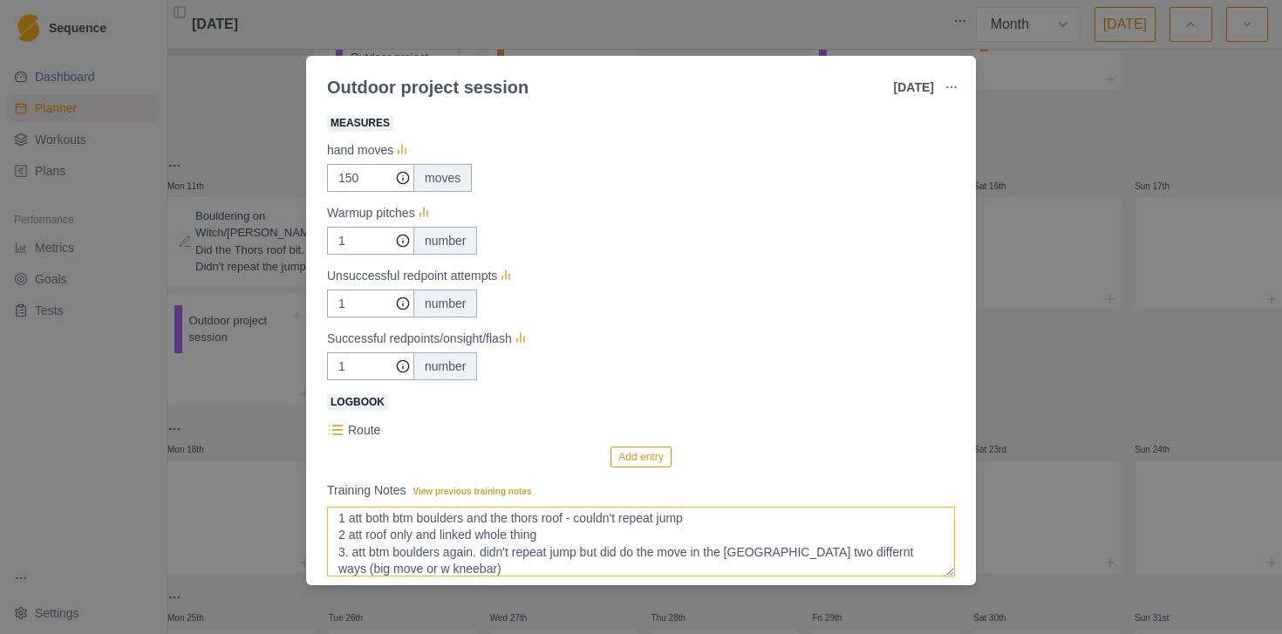
scroll to position [237, 0]
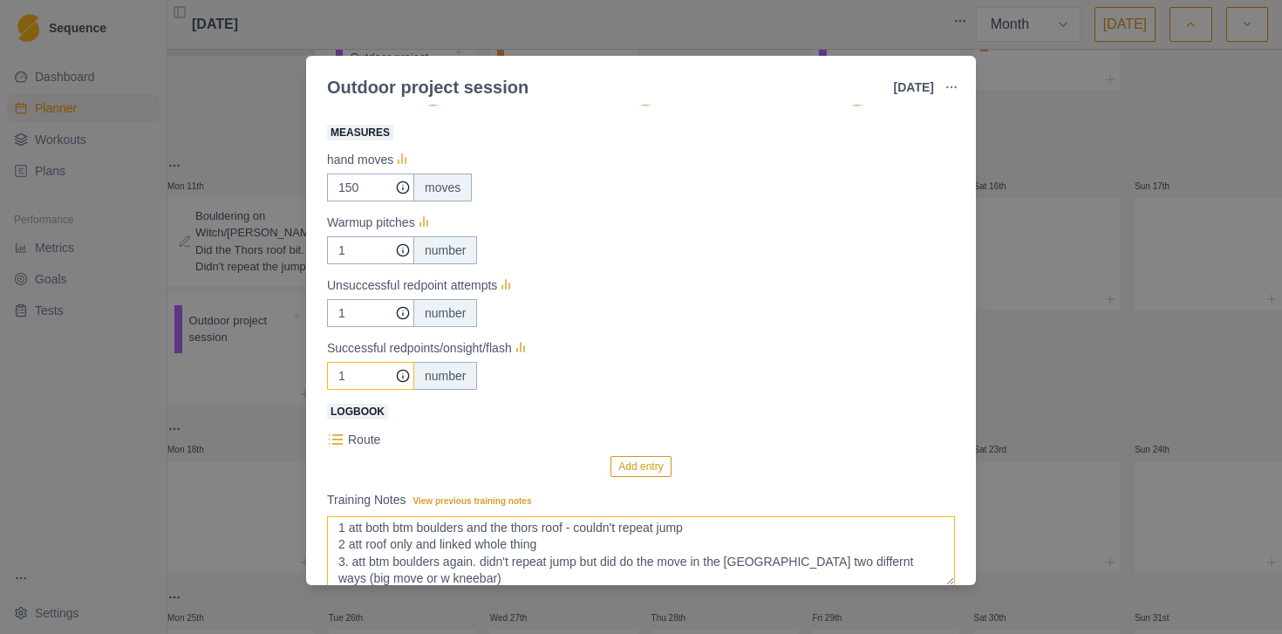
type textarea "1 att both btm boulders and the thors roof - couldn't repeat jump 2 att roof on…"
click at [349, 201] on input "1" at bounding box center [370, 188] width 87 height 28
click at [354, 201] on input "1" at bounding box center [370, 188] width 87 height 28
type input "3"
click at [349, 201] on input "1" at bounding box center [370, 188] width 87 height 28
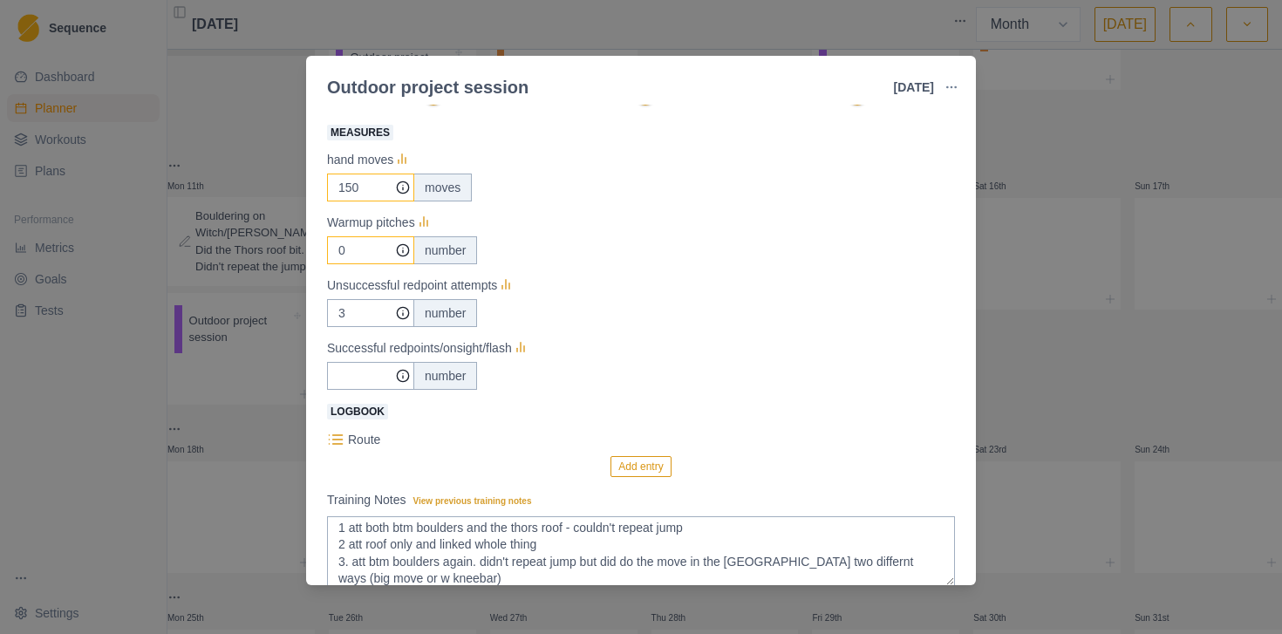
type input "0"
click at [359, 186] on input "150" at bounding box center [370, 188] width 87 height 28
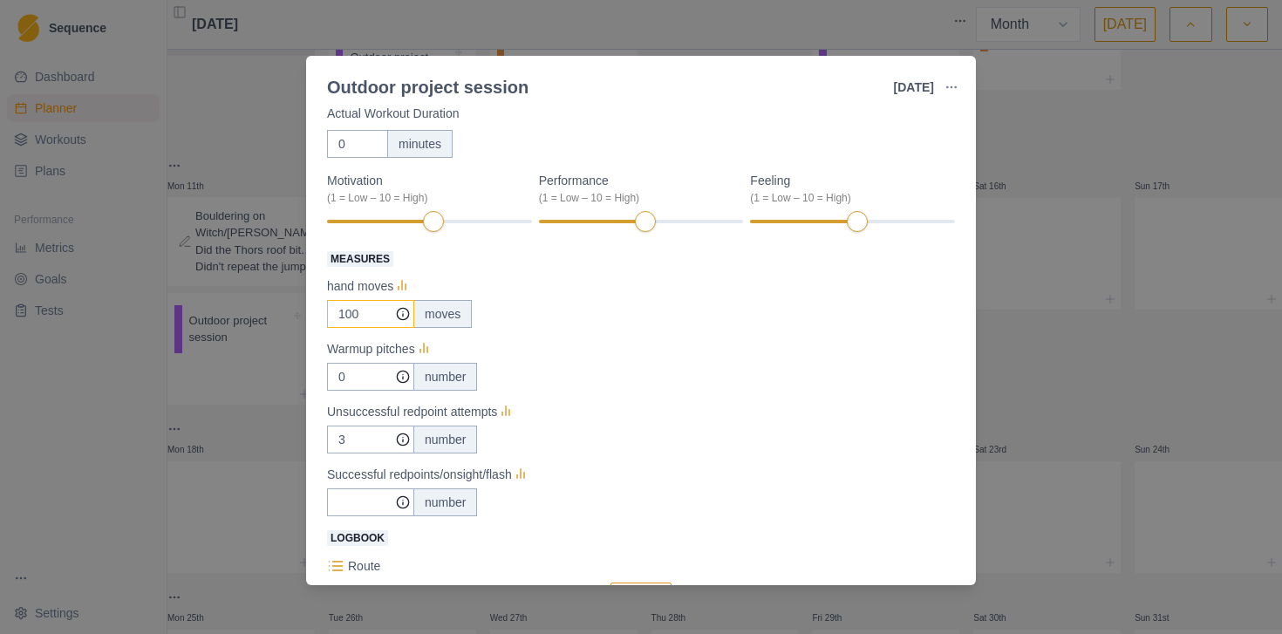
scroll to position [0, 0]
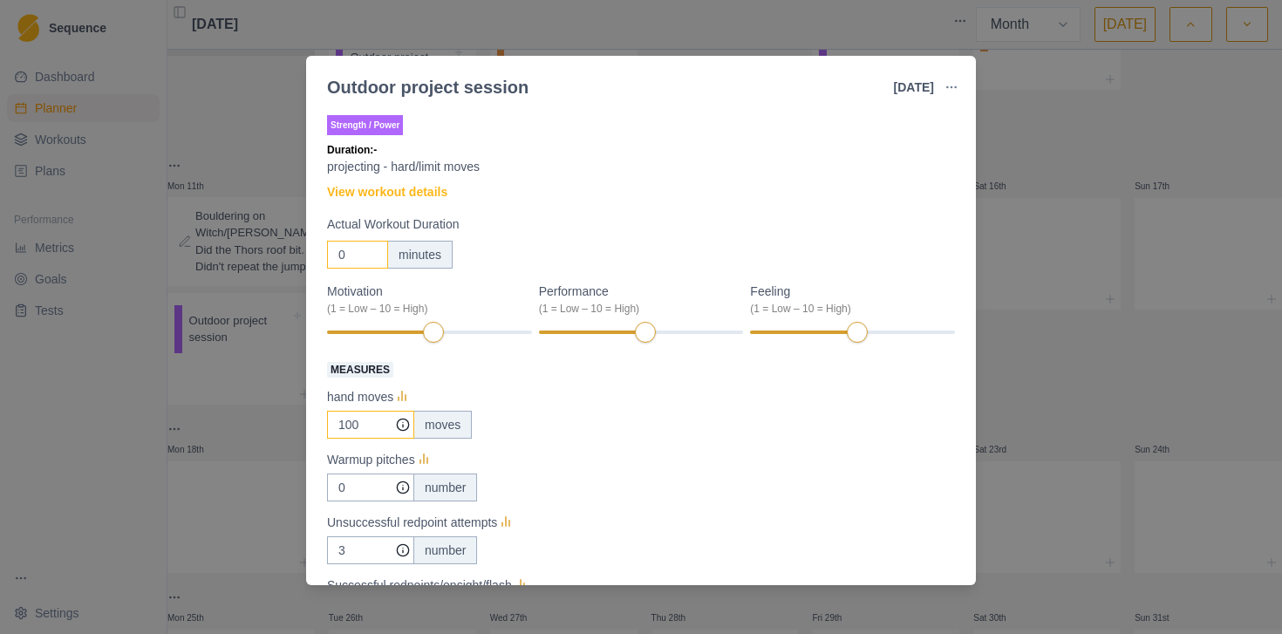
type input "100"
click at [357, 256] on input "0" at bounding box center [357, 255] width 61 height 28
type input "3"
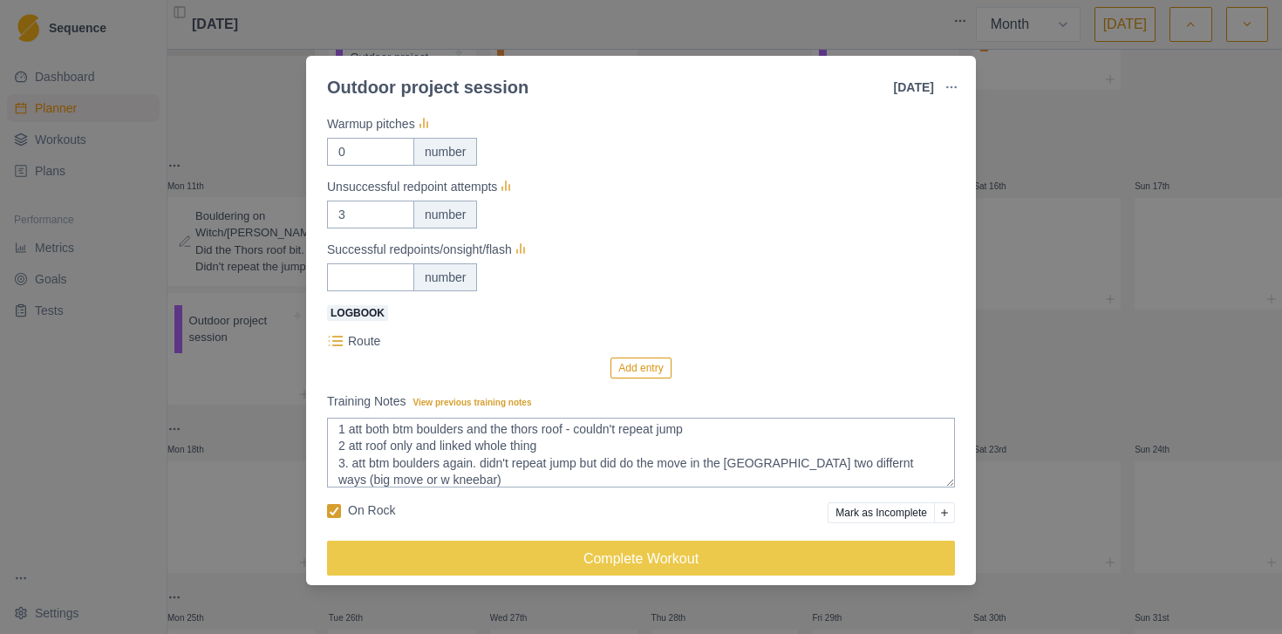
scroll to position [337, 0]
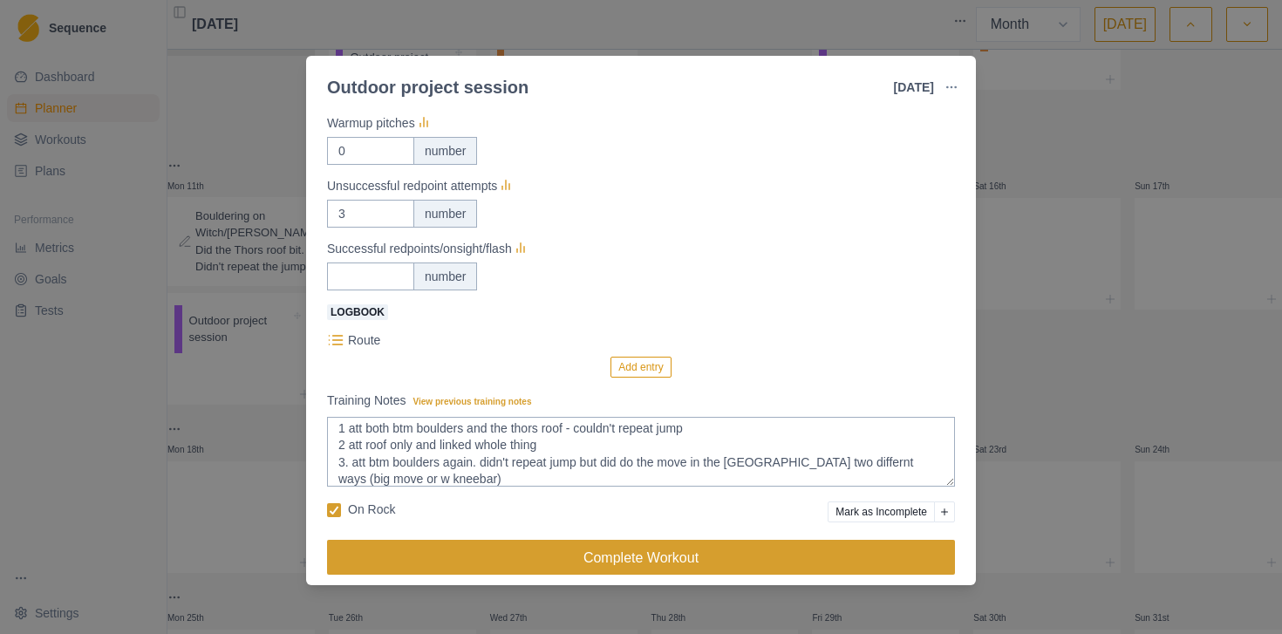
type input "100"
click at [661, 561] on button "Complete Workout" at bounding box center [641, 557] width 628 height 35
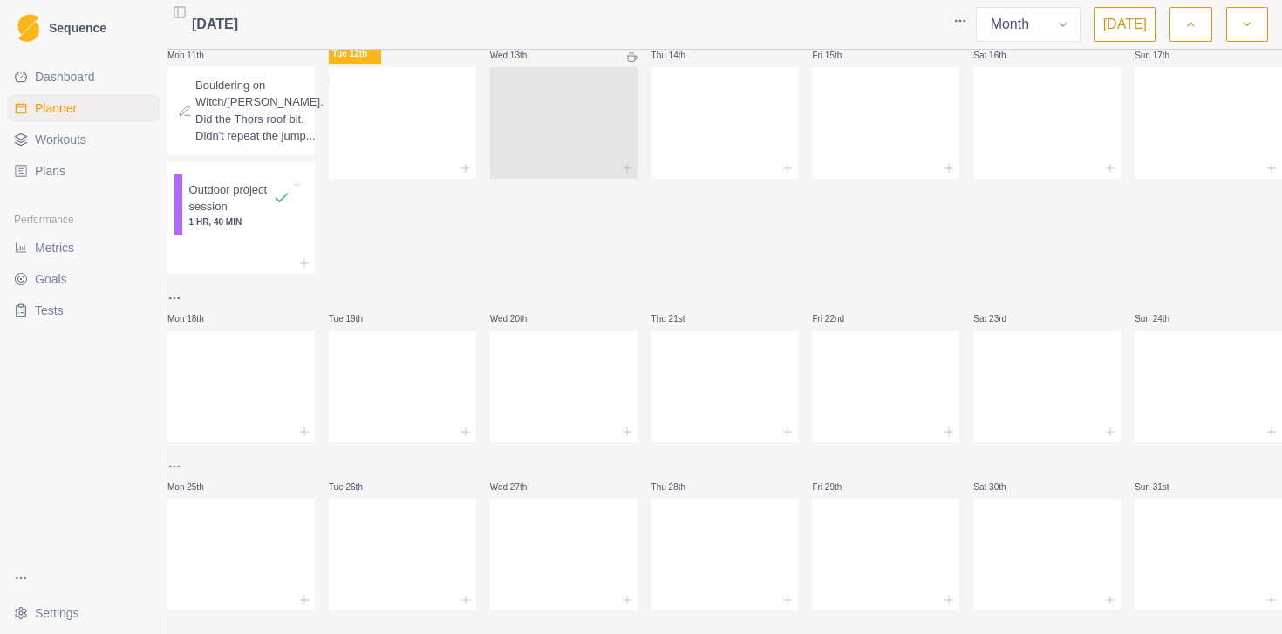
scroll to position [649, 0]
